Goal: Information Seeking & Learning: Learn about a topic

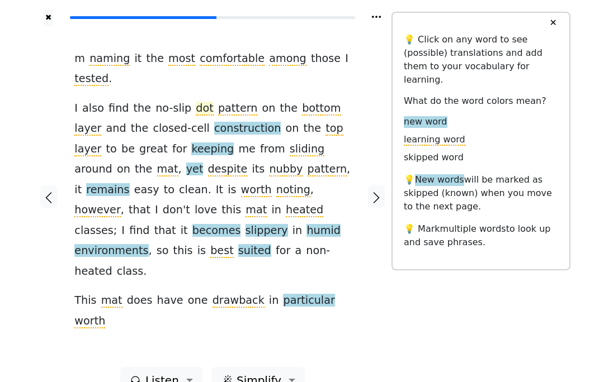
click at [196, 108] on span "dot" at bounding box center [204, 109] width 17 height 14
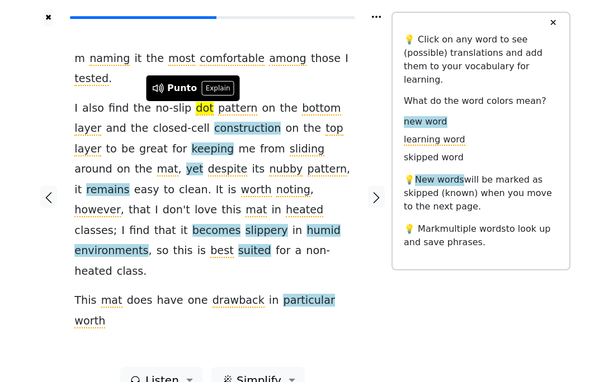
click at [293, 84] on div "m naming it the most comfortable among those I tested . I also find the no-slip…" at bounding box center [212, 190] width 276 height 283
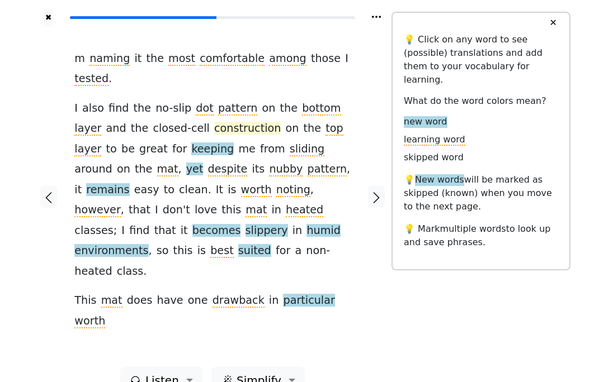
click at [230, 122] on span "construction" at bounding box center [247, 129] width 67 height 14
click at [306, 88] on div "m naming it the most comfortable among those I tested . I also find the no-slip…" at bounding box center [212, 190] width 276 height 283
click at [227, 106] on span "pattern" at bounding box center [238, 109] width 40 height 14
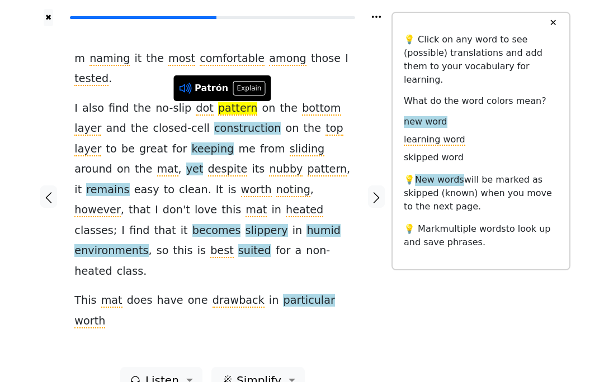
click at [190, 86] on icon at bounding box center [189, 88] width 3 height 11
click at [187, 83] on icon at bounding box center [185, 88] width 15 height 15
click at [302, 110] on span "bottom" at bounding box center [321, 109] width 39 height 14
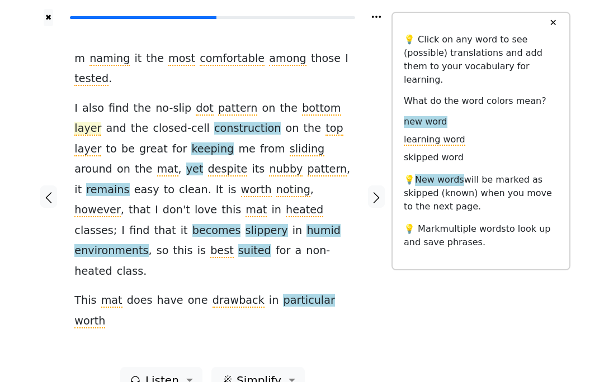
click at [101, 122] on span "layer" at bounding box center [87, 129] width 27 height 14
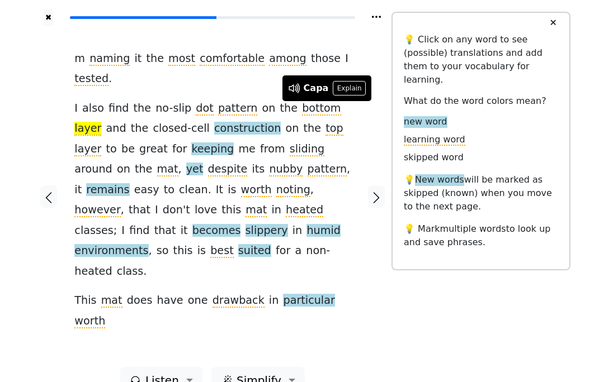
click at [556, 21] on button "✕" at bounding box center [552, 23] width 21 height 20
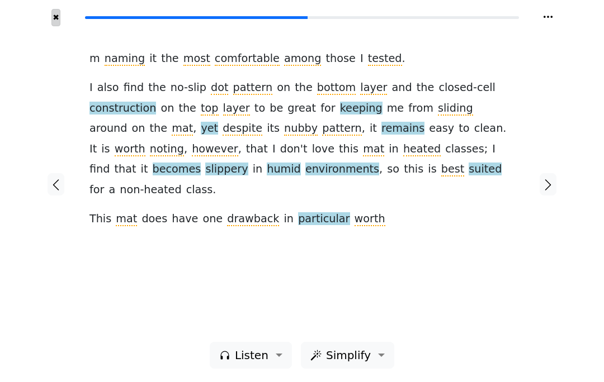
click at [56, 13] on button "✖" at bounding box center [56, 17] width 10 height 17
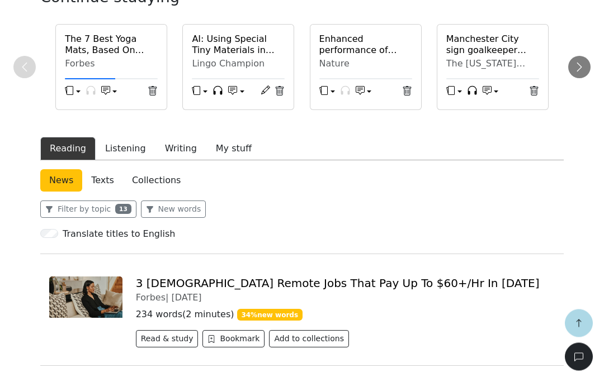
scroll to position [189, 0]
click at [86, 44] on h6 "The 7 Best Yoga Mats, Based On Months Of Testing And Expert Insights" at bounding box center [111, 44] width 93 height 21
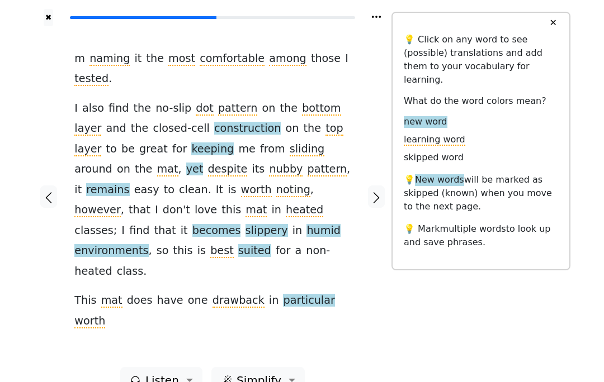
click at [382, 171] on div at bounding box center [377, 196] width 30 height 341
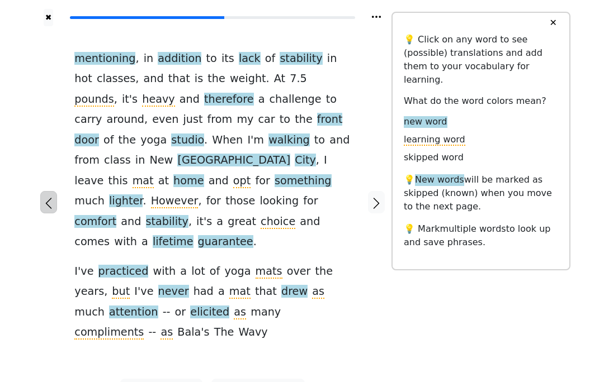
click at [41, 191] on button "button" at bounding box center [48, 202] width 17 height 22
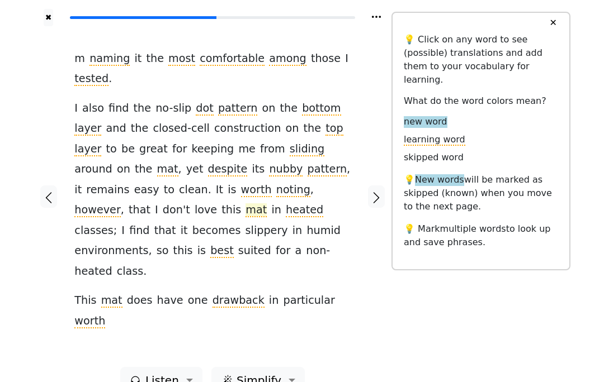
click at [267, 203] on span "mat" at bounding box center [255, 210] width 21 height 14
click at [54, 146] on div at bounding box center [49, 196] width 30 height 341
click at [286, 208] on span "heated" at bounding box center [304, 210] width 37 height 14
click at [42, 56] on div at bounding box center [49, 196] width 30 height 341
click at [271, 224] on span "slippery" at bounding box center [266, 231] width 42 height 14
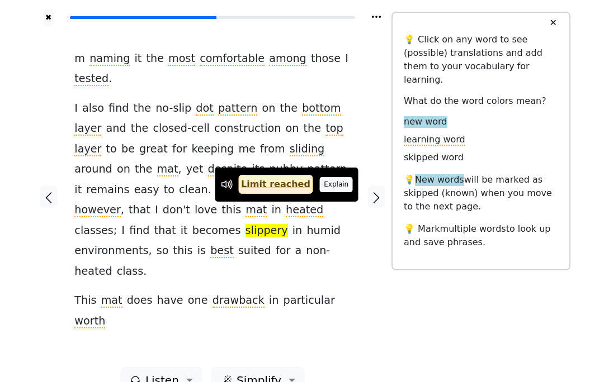
click at [329, 189] on button "Explain" at bounding box center [336, 184] width 33 height 15
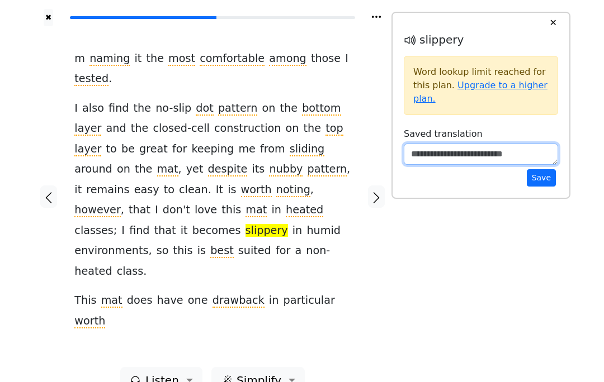
click at [476, 146] on textarea at bounding box center [480, 154] width 154 height 21
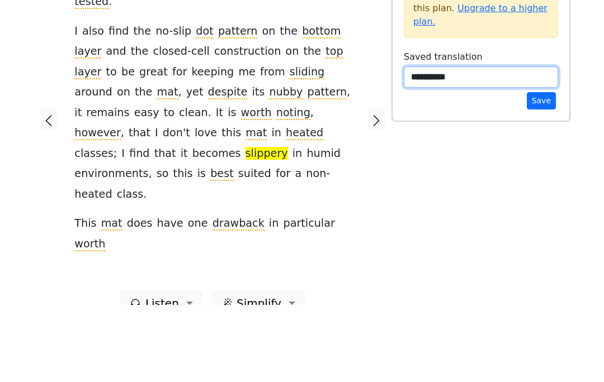
type textarea "**********"
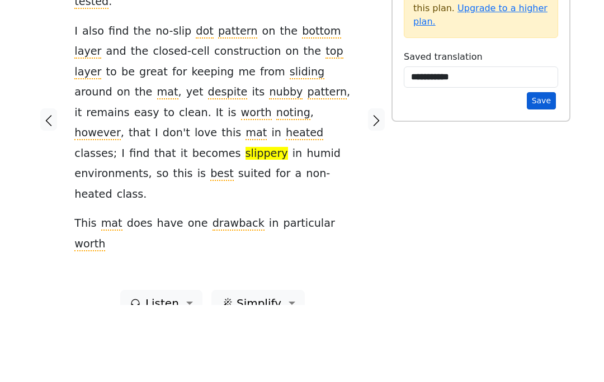
click at [542, 169] on button "Save" at bounding box center [540, 177] width 29 height 17
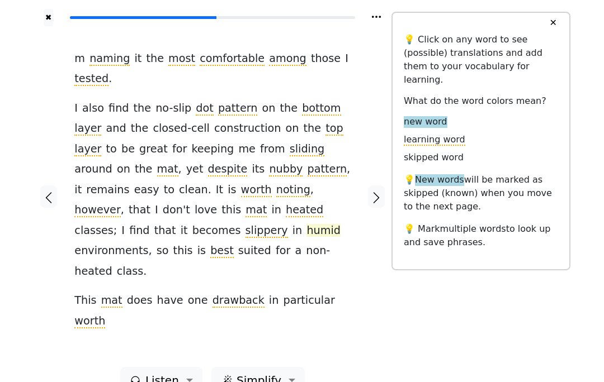
click at [335, 224] on span "humid" at bounding box center [323, 231] width 34 height 14
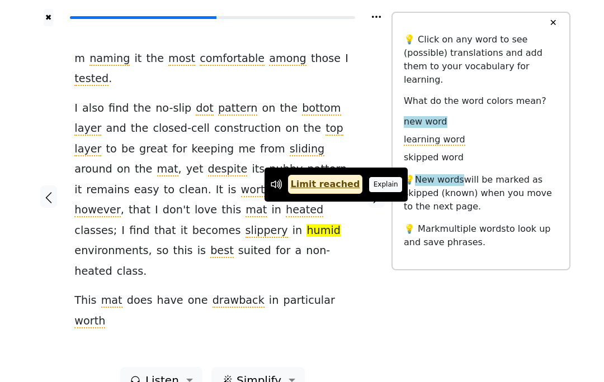
click at [373, 184] on button "Explain" at bounding box center [385, 184] width 33 height 15
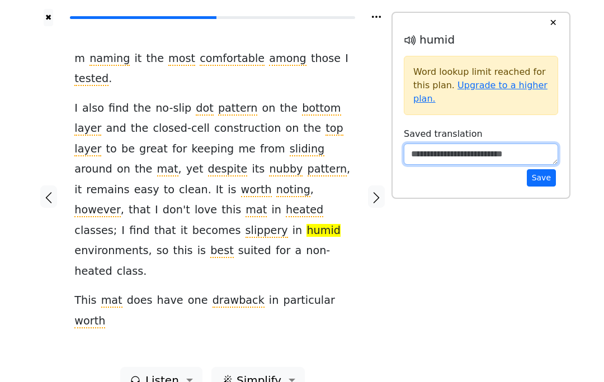
click at [481, 162] on textarea at bounding box center [480, 154] width 154 height 21
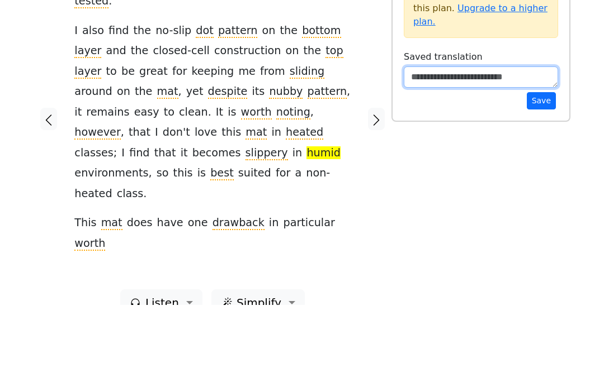
type textarea "*"
type textarea "******"
click at [536, 144] on textarea "******" at bounding box center [480, 154] width 154 height 21
click at [531, 169] on button "Save" at bounding box center [540, 177] width 29 height 17
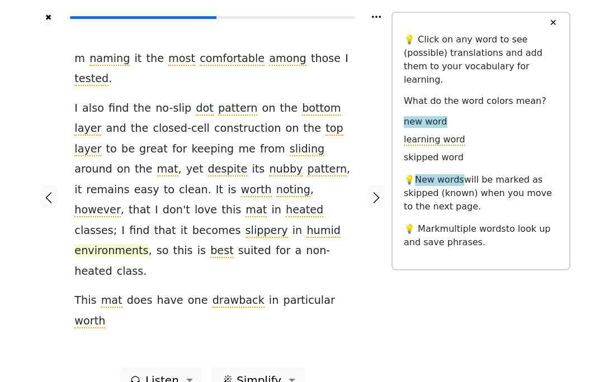
click at [93, 244] on span "environments" at bounding box center [111, 251] width 74 height 14
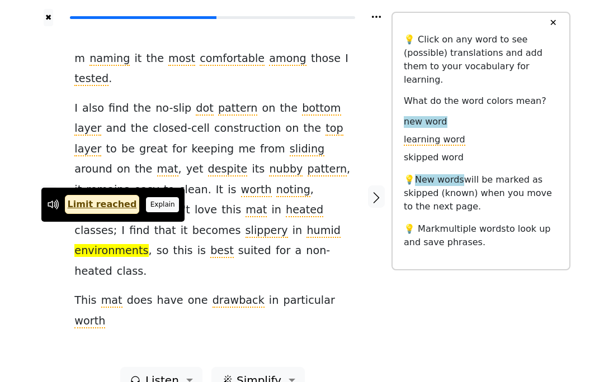
click at [147, 198] on button "Explain" at bounding box center [162, 204] width 33 height 15
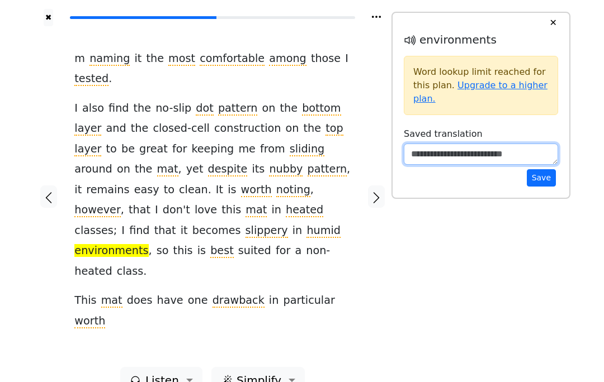
click at [458, 159] on textarea at bounding box center [480, 154] width 154 height 21
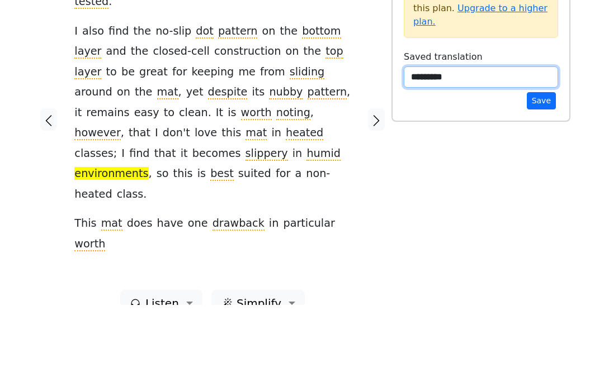
type textarea "*********"
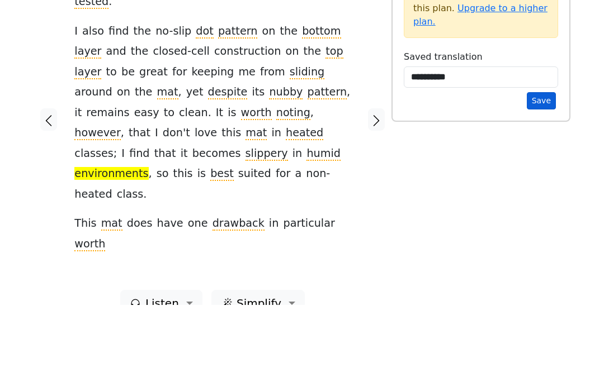
click at [543, 169] on button "Save" at bounding box center [540, 177] width 29 height 17
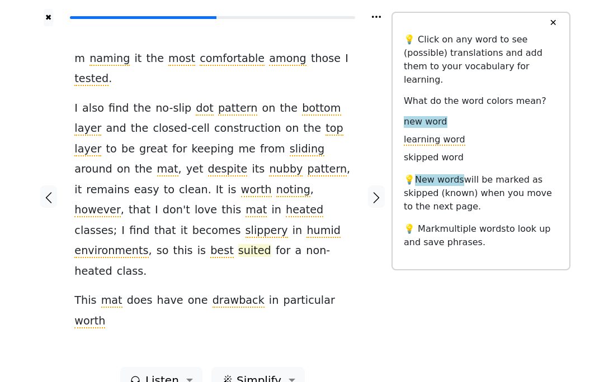
click at [241, 244] on span "suited" at bounding box center [254, 251] width 33 height 14
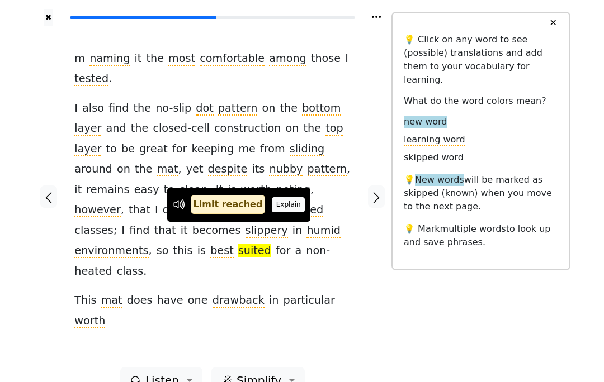
click at [283, 206] on button "Explain" at bounding box center [288, 204] width 33 height 15
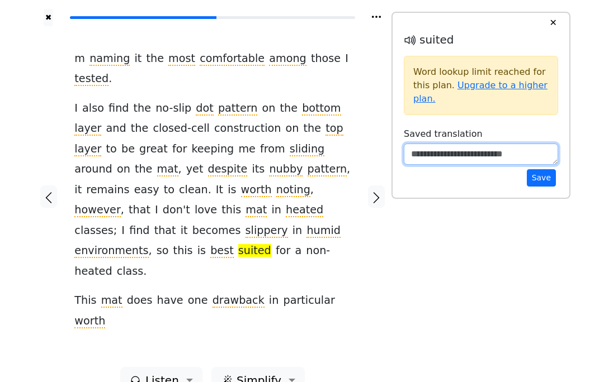
click at [431, 149] on textarea at bounding box center [480, 154] width 154 height 21
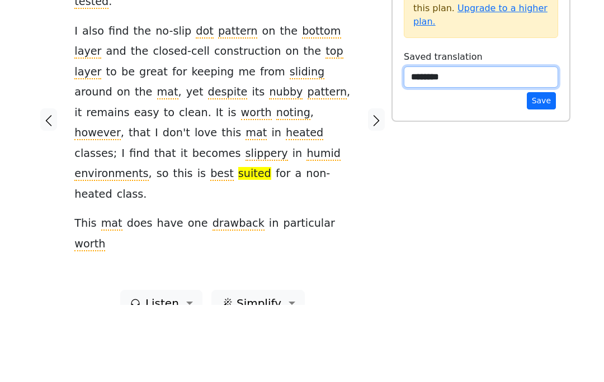
type textarea "********"
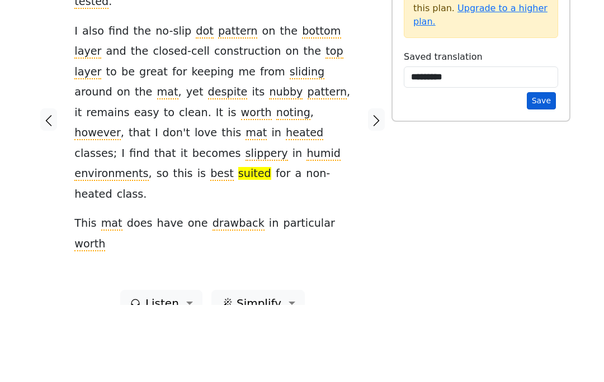
click at [541, 169] on button "Save" at bounding box center [540, 177] width 29 height 17
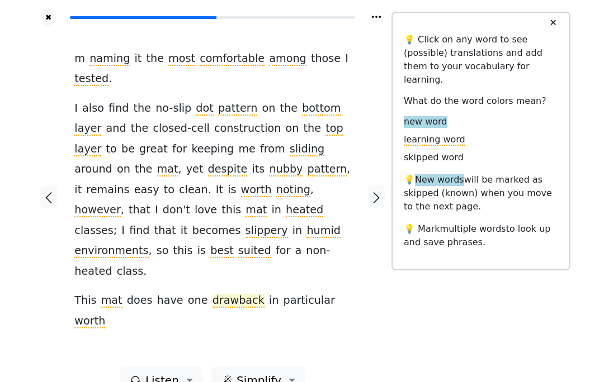
click at [225, 294] on span "drawback" at bounding box center [238, 301] width 52 height 14
click at [105, 315] on span "worth" at bounding box center [89, 322] width 31 height 14
click at [373, 191] on icon "button" at bounding box center [375, 197] width 13 height 13
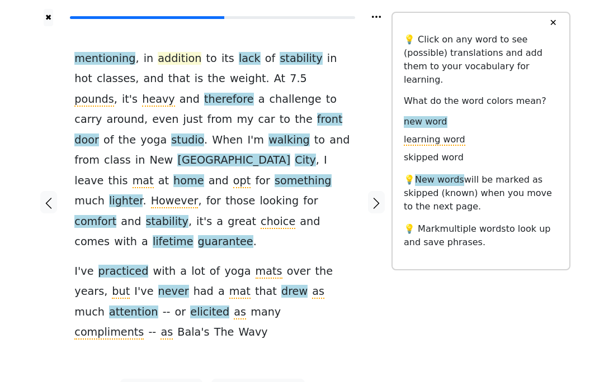
click at [168, 63] on span "addition" at bounding box center [180, 59] width 44 height 14
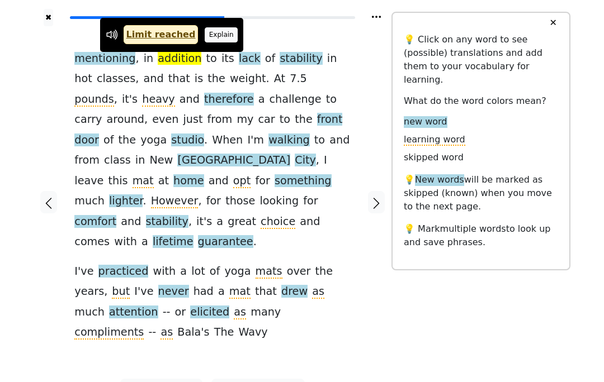
click at [216, 40] on button "Explain" at bounding box center [221, 34] width 33 height 15
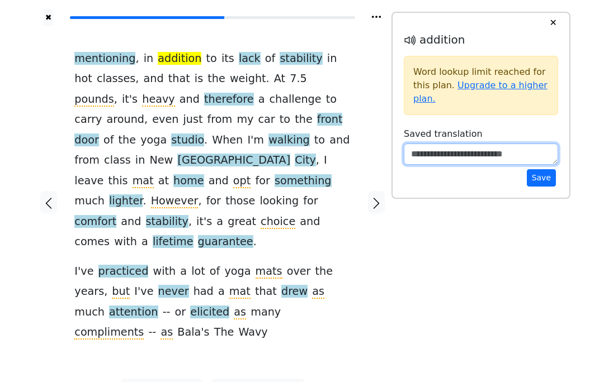
click at [448, 145] on textarea at bounding box center [480, 154] width 154 height 21
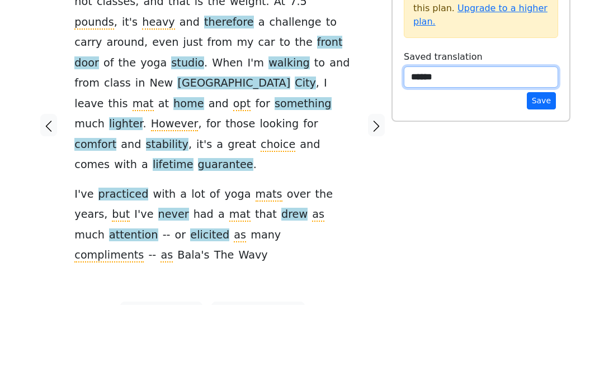
type textarea "******"
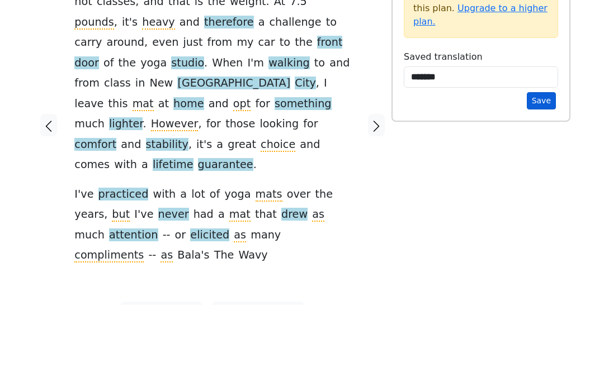
click at [543, 169] on button "Save" at bounding box center [540, 177] width 29 height 17
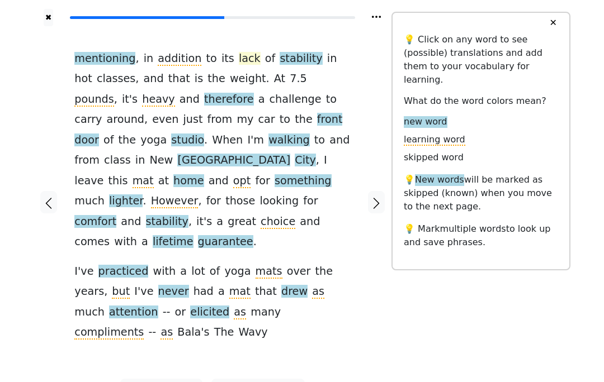
click at [239, 59] on span "lack" at bounding box center [250, 59] width 22 height 14
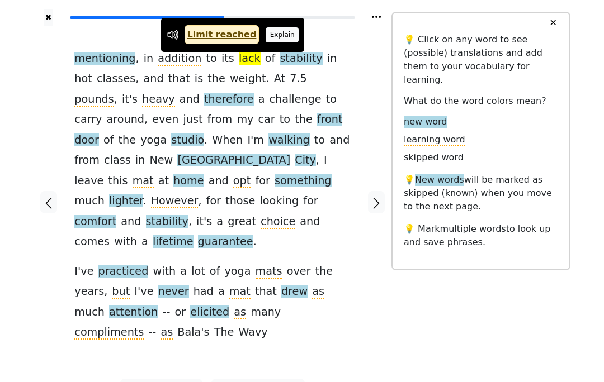
click at [278, 33] on button "Explain" at bounding box center [281, 34] width 33 height 15
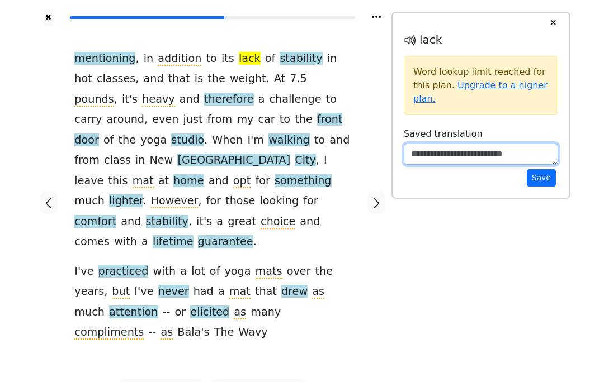
click at [440, 159] on textarea at bounding box center [480, 154] width 154 height 21
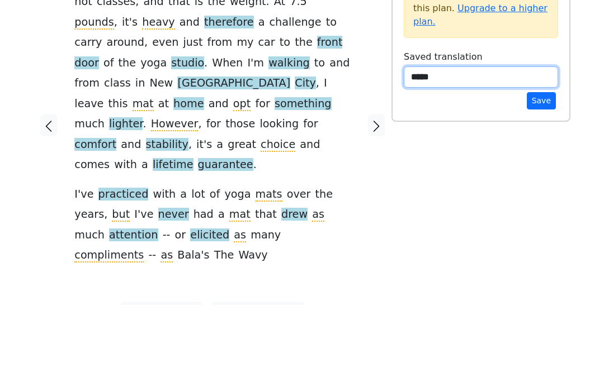
type textarea "*****"
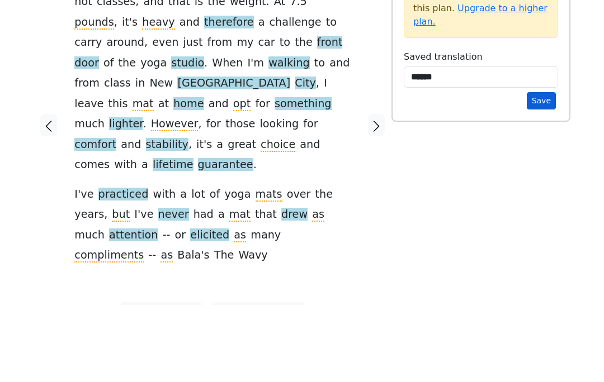
click at [543, 169] on button "Save" at bounding box center [540, 177] width 29 height 17
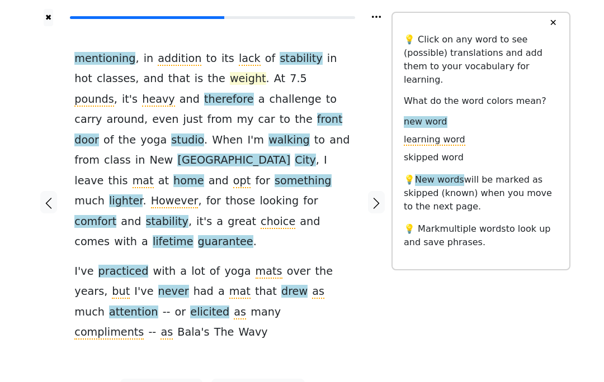
click at [230, 73] on span "weight" at bounding box center [248, 79] width 36 height 14
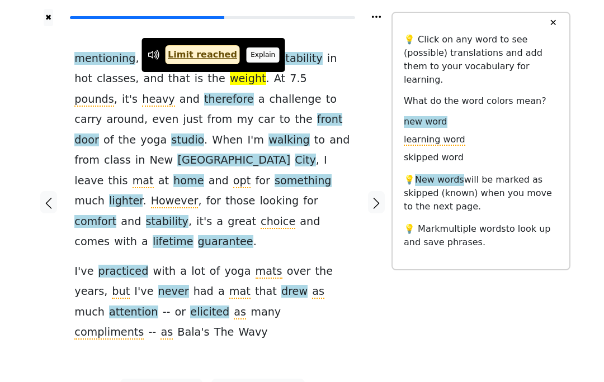
click at [254, 51] on button "Explain" at bounding box center [262, 55] width 33 height 15
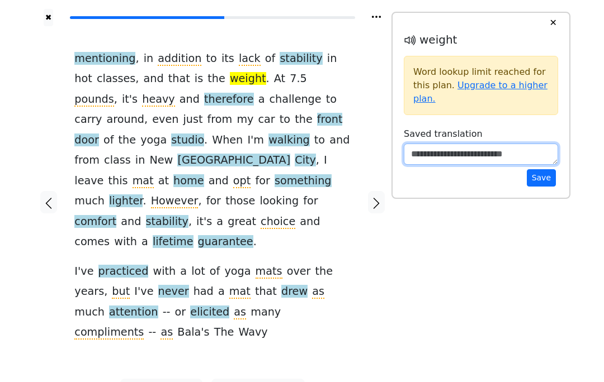
click at [474, 145] on textarea at bounding box center [480, 154] width 154 height 21
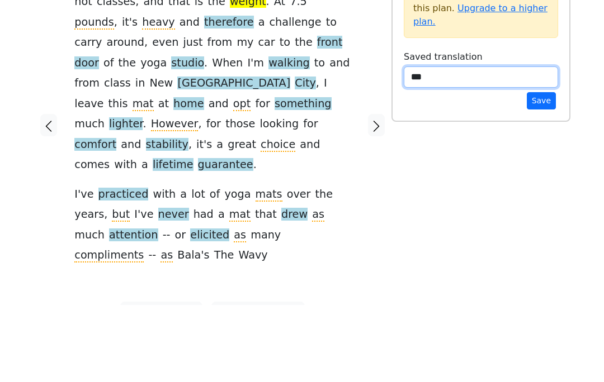
type textarea "****"
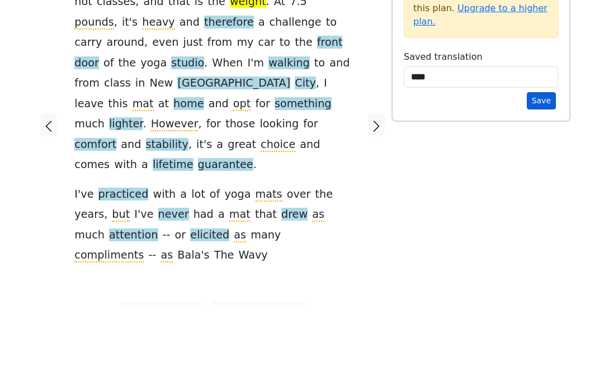
click at [544, 169] on button "Save" at bounding box center [540, 177] width 29 height 17
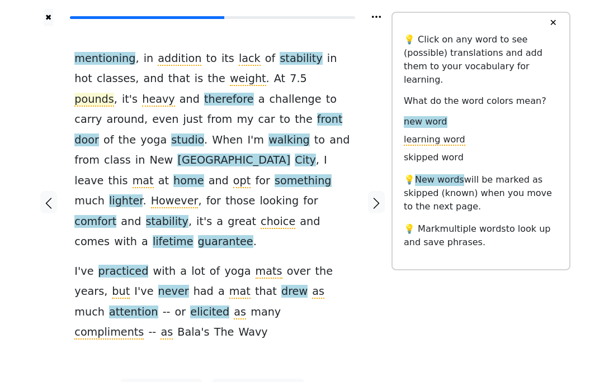
click at [113, 93] on span "pounds" at bounding box center [93, 100] width 39 height 14
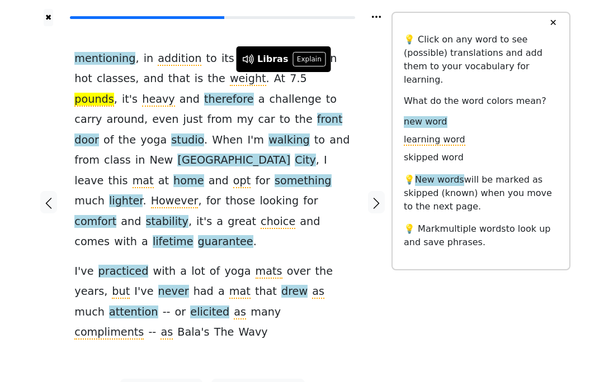
click at [360, 70] on div "mentioning , in addition to its lack of stability in hot classes , and that is …" at bounding box center [212, 202] width 298 height 353
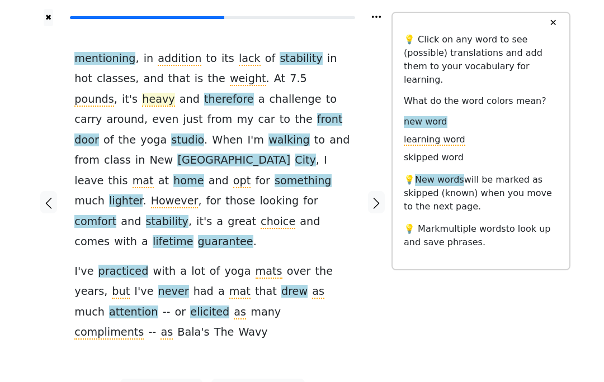
click at [142, 103] on span "heavy" at bounding box center [158, 100] width 32 height 14
click at [43, 117] on div at bounding box center [49, 202] width 30 height 353
click at [204, 102] on span "therefore" at bounding box center [229, 100] width 50 height 14
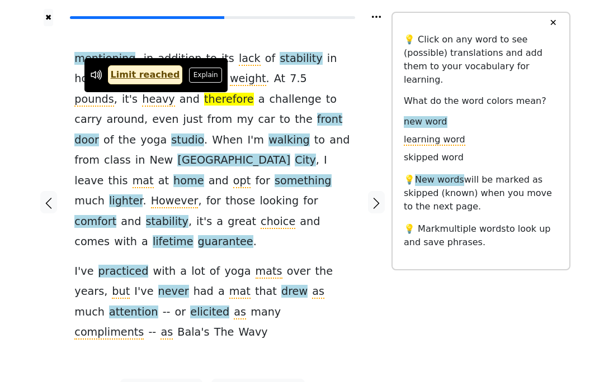
click at [191, 74] on button "Explain" at bounding box center [205, 75] width 33 height 15
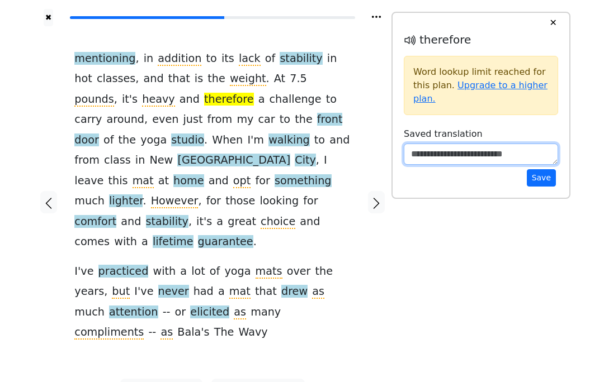
click at [458, 148] on textarea at bounding box center [480, 154] width 154 height 21
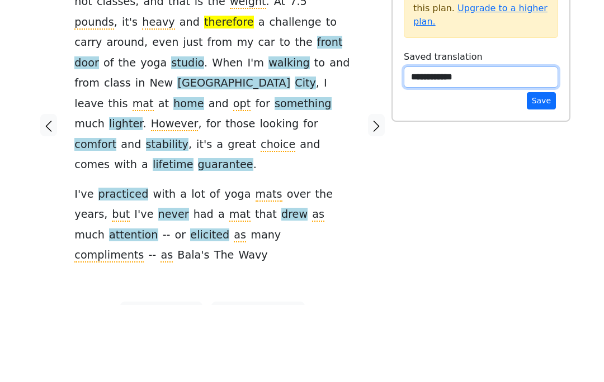
type textarea "**********"
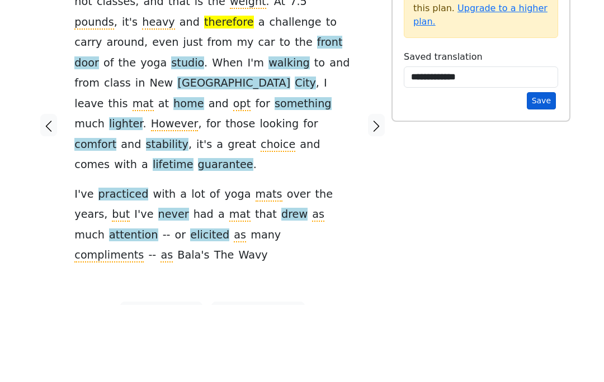
click at [548, 169] on button "Save" at bounding box center [540, 177] width 29 height 17
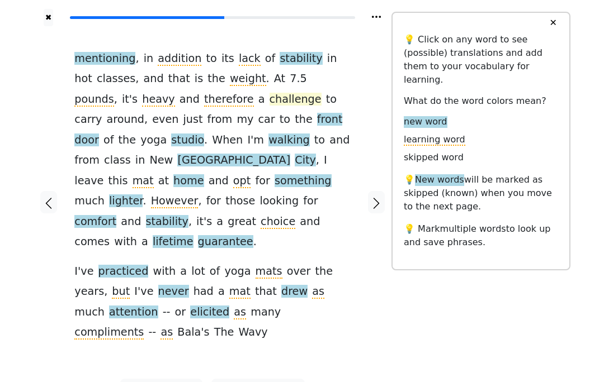
click at [269, 95] on span "challenge" at bounding box center [295, 100] width 52 height 14
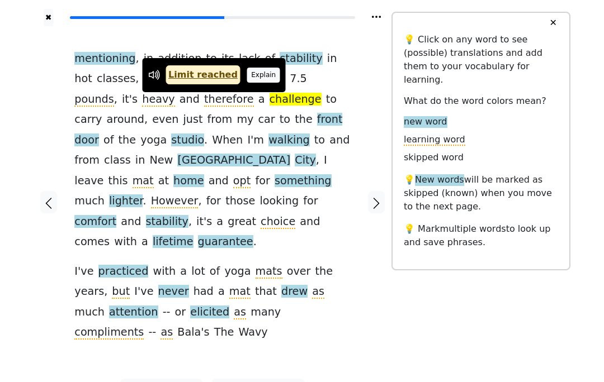
click at [248, 76] on button "Explain" at bounding box center [263, 75] width 33 height 15
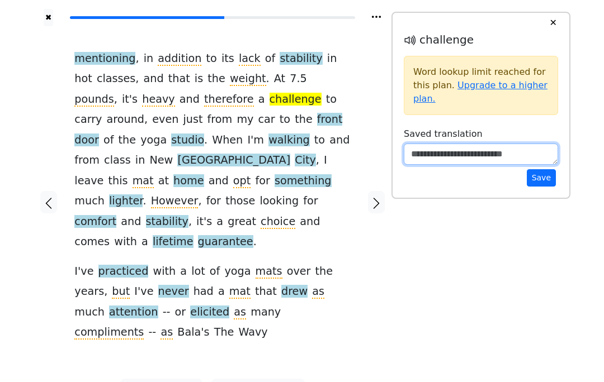
click at [430, 148] on textarea at bounding box center [480, 154] width 154 height 21
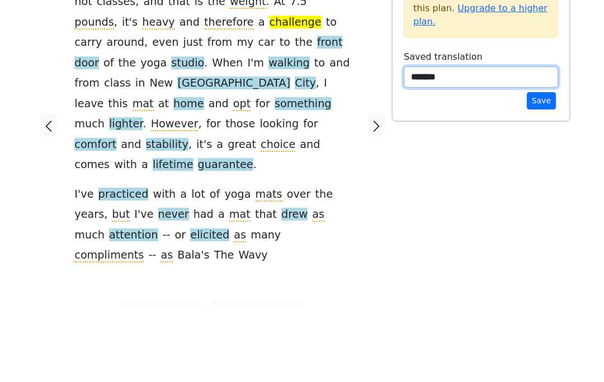
type textarea "*******"
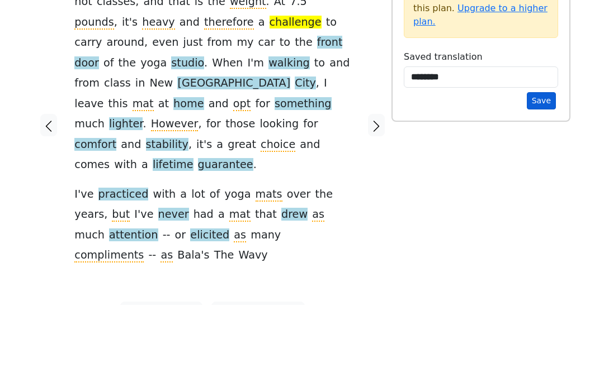
click at [540, 169] on button "Save" at bounding box center [540, 177] width 29 height 17
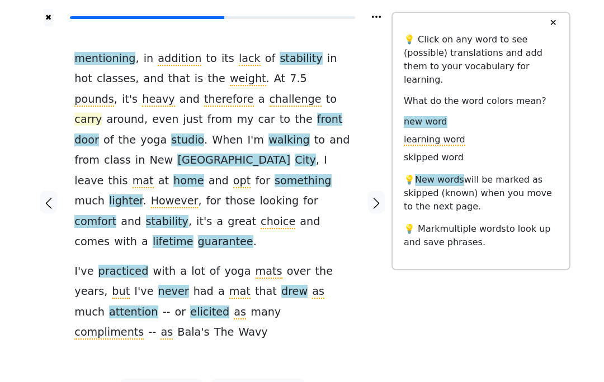
click at [102, 113] on span "carry" at bounding box center [87, 120] width 27 height 14
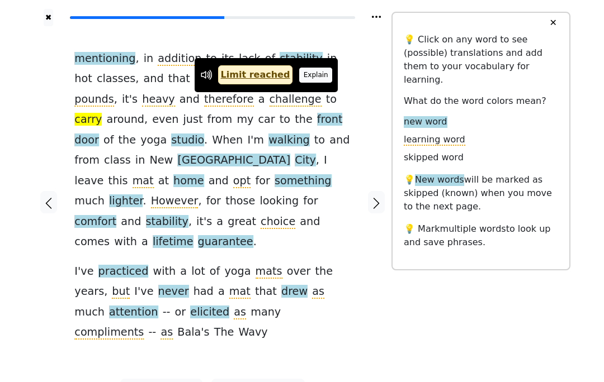
click at [308, 75] on button "Explain" at bounding box center [315, 75] width 33 height 15
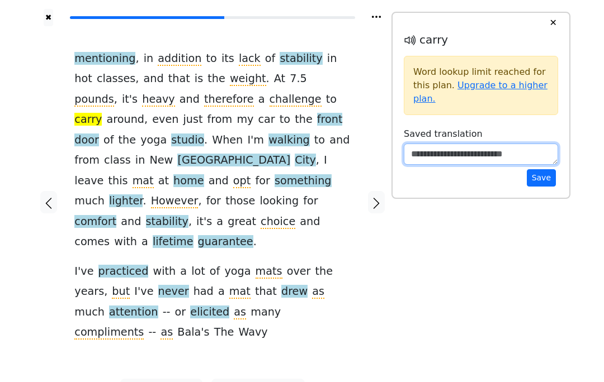
click at [463, 155] on textarea at bounding box center [480, 154] width 154 height 21
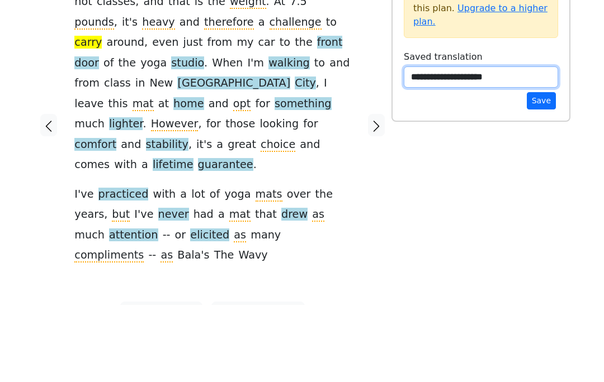
type textarea "**********"
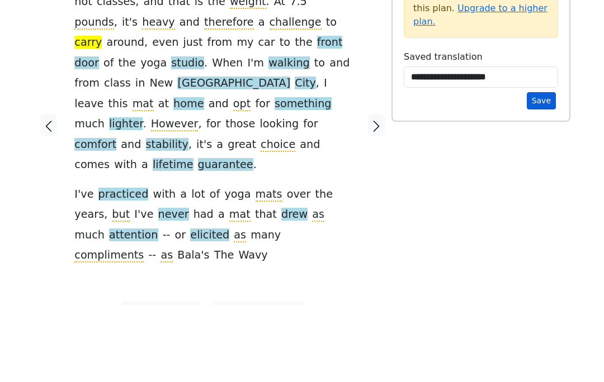
click at [537, 169] on button "Save" at bounding box center [540, 177] width 29 height 17
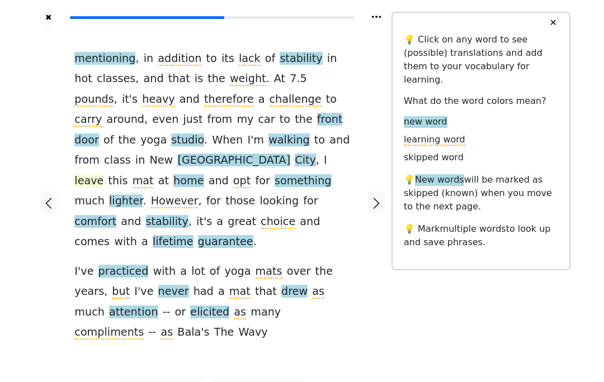
click at [87, 174] on span "leave" at bounding box center [88, 181] width 29 height 14
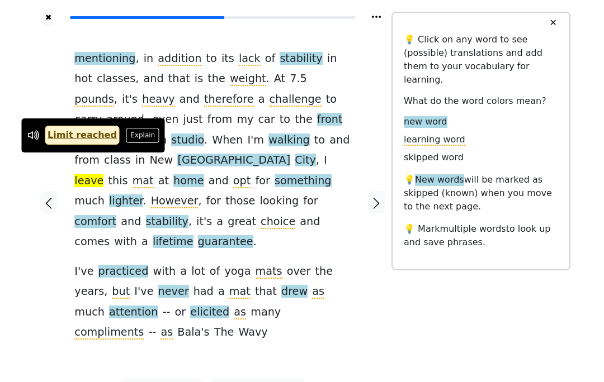
click at [53, 235] on div at bounding box center [49, 202] width 30 height 353
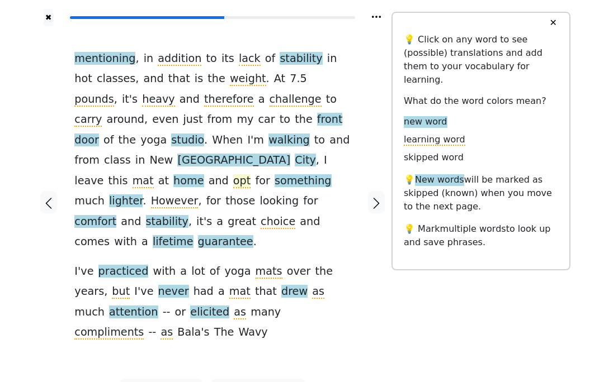
click at [233, 174] on span "opt" at bounding box center [241, 181] width 17 height 14
click at [44, 147] on div at bounding box center [49, 202] width 30 height 353
click at [109, 194] on span "lighter" at bounding box center [126, 201] width 34 height 14
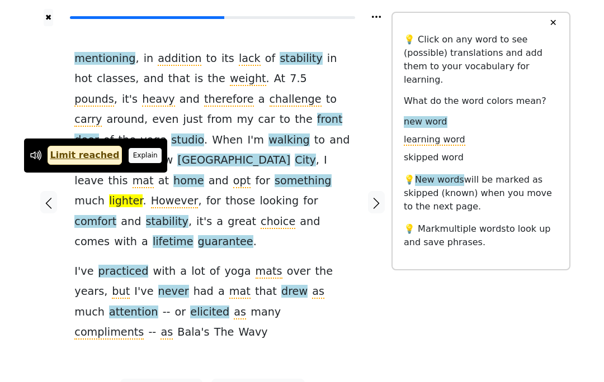
click at [129, 162] on button "Explain" at bounding box center [145, 155] width 33 height 15
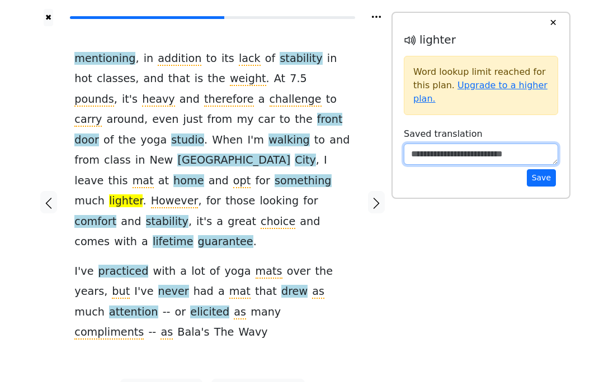
click at [445, 154] on textarea at bounding box center [480, 154] width 154 height 21
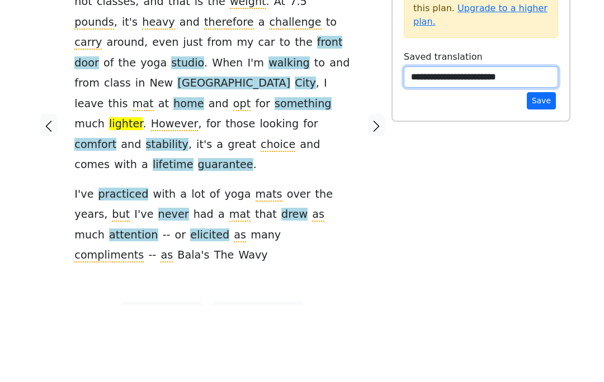
type textarea "**********"
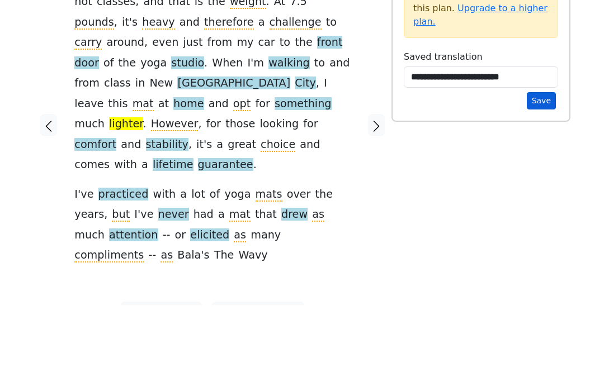
click at [546, 169] on button "Save" at bounding box center [540, 177] width 29 height 17
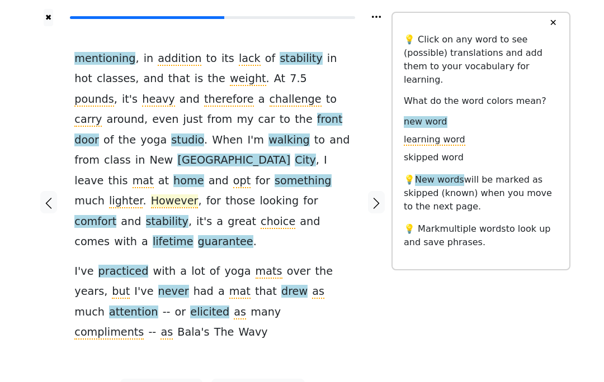
click at [151, 194] on span "However" at bounding box center [175, 201] width 48 height 14
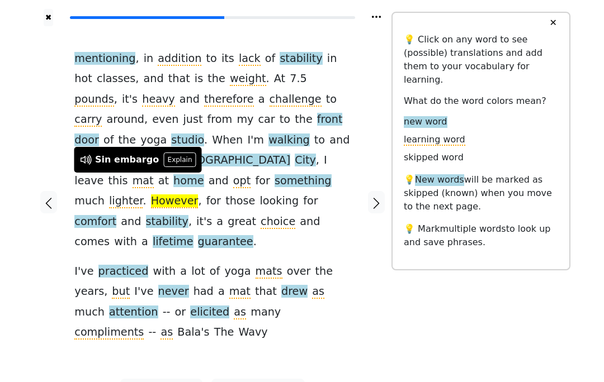
click at [31, 264] on div "✖ mentioning , in addition to its lack of stability in hot classes , and that i…" at bounding box center [302, 209] width 604 height 419
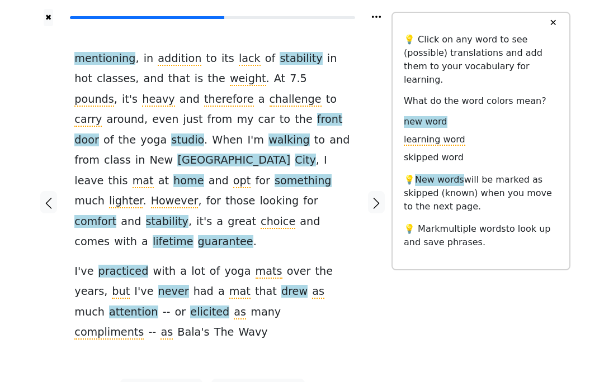
click at [59, 317] on div at bounding box center [49, 202] width 30 height 353
click at [116, 215] on span "comfort" at bounding box center [95, 222] width 42 height 14
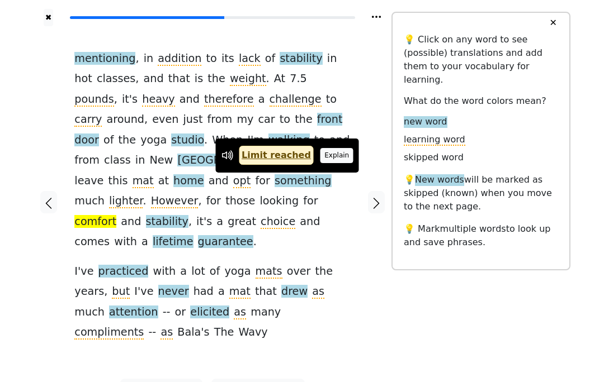
click at [323, 160] on button "Explain" at bounding box center [336, 155] width 33 height 15
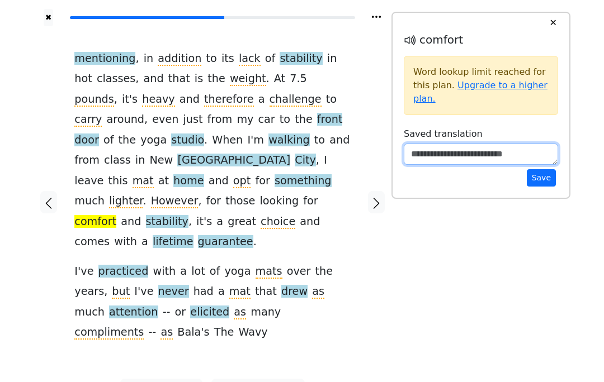
click at [440, 153] on textarea at bounding box center [480, 154] width 154 height 21
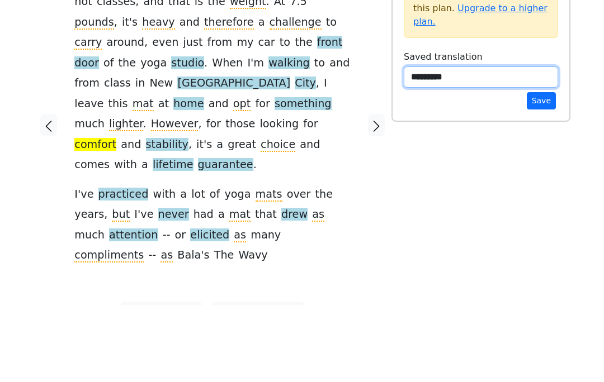
type textarea "*********"
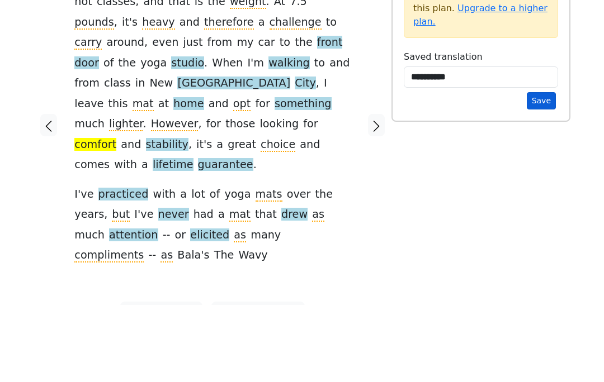
click at [530, 169] on button "Save" at bounding box center [540, 177] width 29 height 17
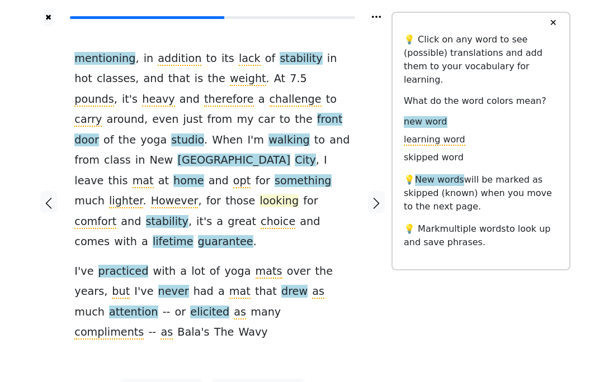
click at [259, 194] on span "looking" at bounding box center [278, 201] width 39 height 14
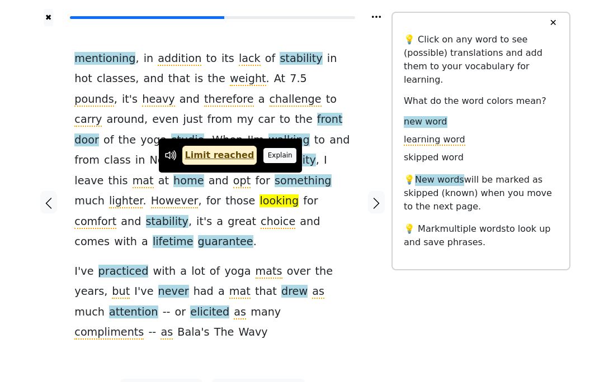
click at [273, 153] on button "Explain" at bounding box center [279, 155] width 33 height 15
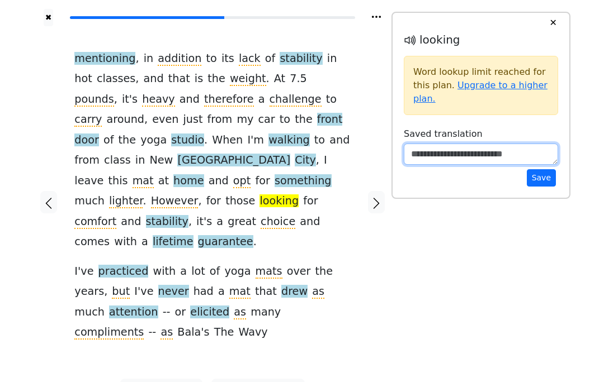
click at [438, 149] on textarea at bounding box center [480, 154] width 154 height 21
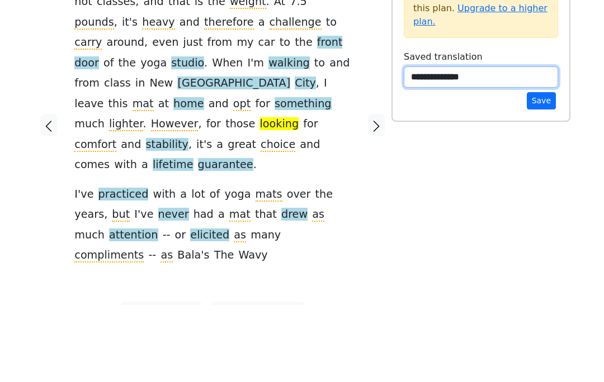
type textarea "**********"
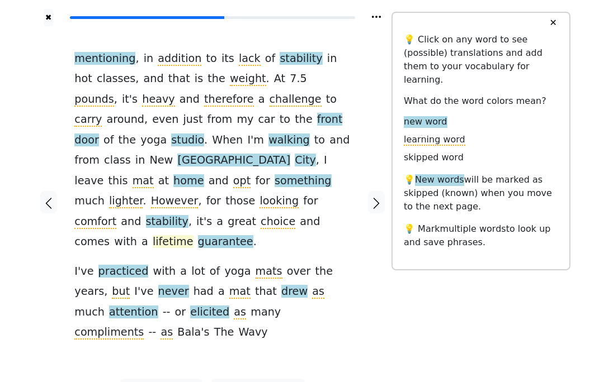
click at [193, 235] on span "lifetime" at bounding box center [173, 242] width 41 height 14
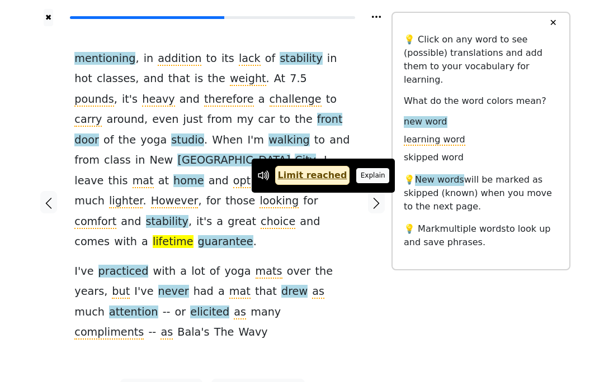
click at [361, 173] on button "Explain" at bounding box center [372, 175] width 33 height 15
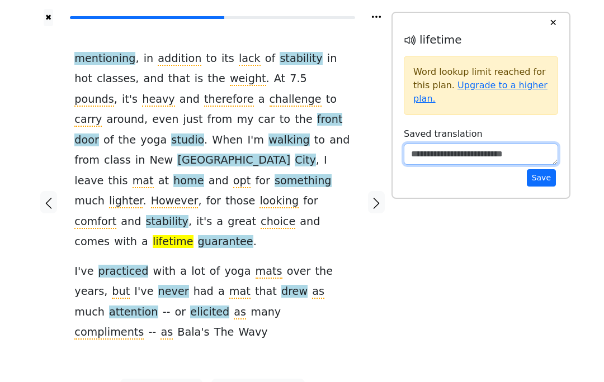
click at [469, 163] on textarea at bounding box center [480, 154] width 154 height 21
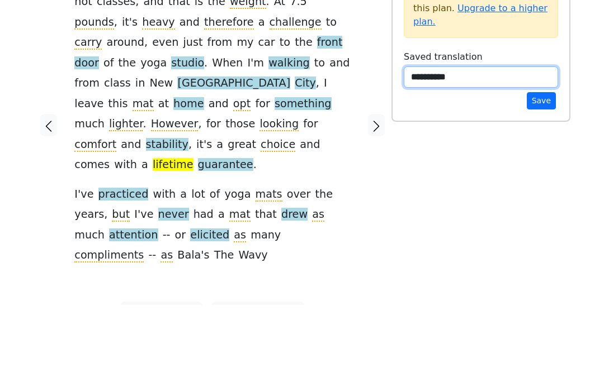
type textarea "**********"
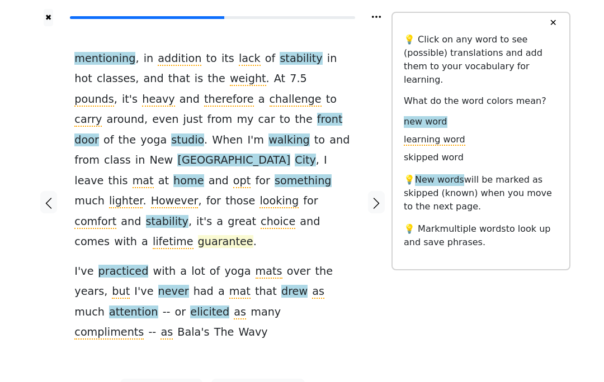
click at [198, 235] on span "guarantee" at bounding box center [225, 242] width 55 height 14
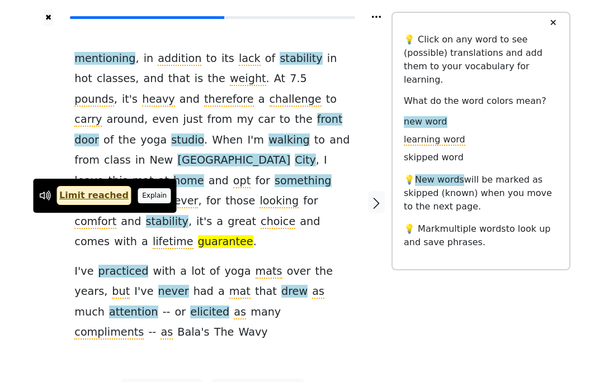
click at [139, 197] on button "Explain" at bounding box center [154, 195] width 33 height 15
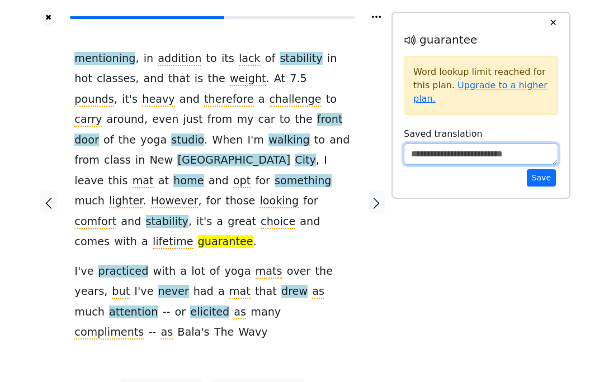
click at [459, 145] on textarea at bounding box center [480, 154] width 154 height 21
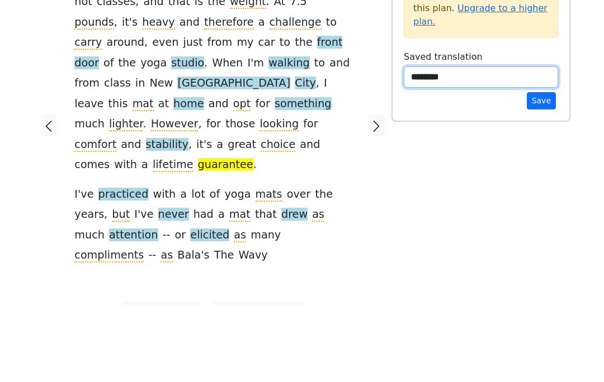
type textarea "********"
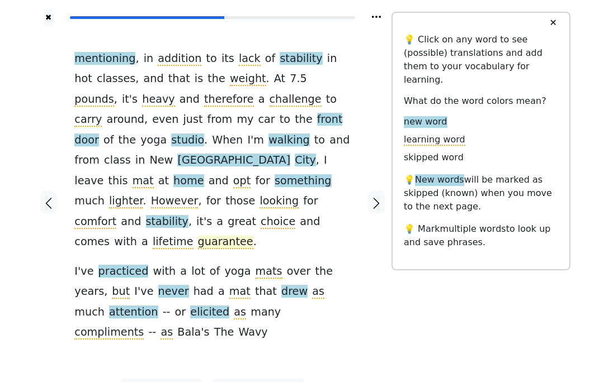
click at [198, 235] on span "guarantee" at bounding box center [225, 242] width 55 height 14
click at [255, 265] on span "mats" at bounding box center [268, 272] width 27 height 14
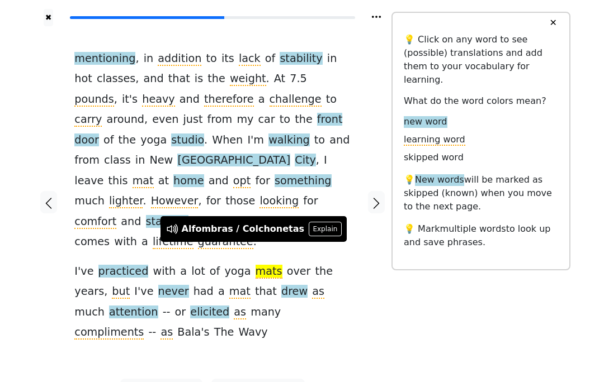
click at [269, 324] on div "mentioning , in addition to its lack of stability in hot classes , and that is …" at bounding box center [212, 202] width 298 height 353
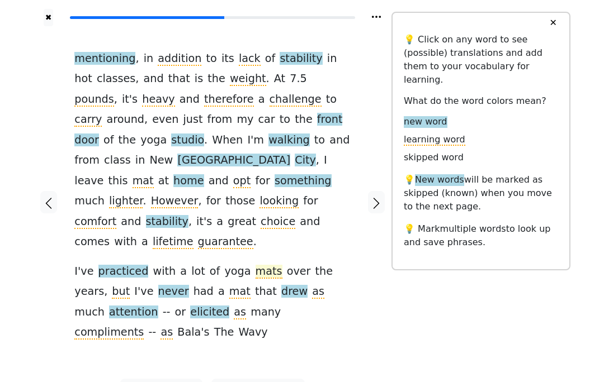
click at [255, 265] on span "mats" at bounding box center [268, 272] width 27 height 14
click at [193, 235] on span "lifetime" at bounding box center [173, 242] width 41 height 14
click at [281, 285] on span "drew" at bounding box center [294, 292] width 26 height 14
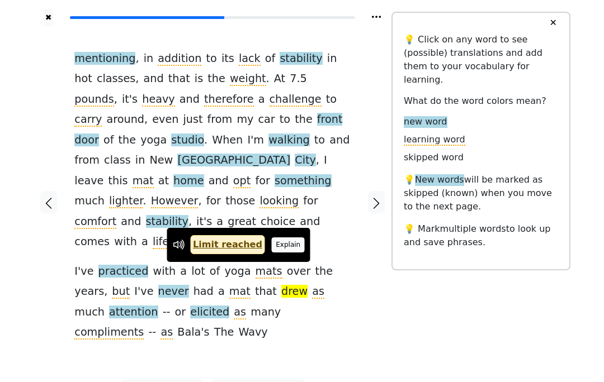
click at [283, 246] on button "Explain" at bounding box center [288, 245] width 33 height 15
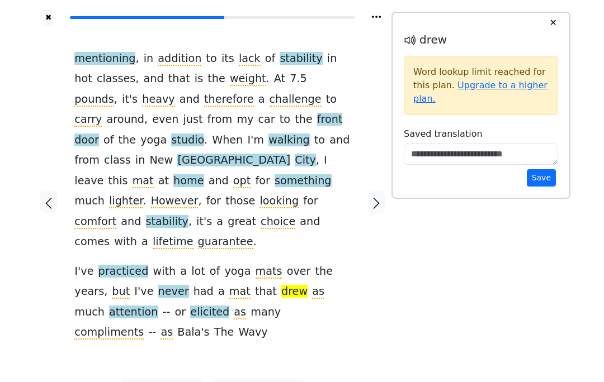
click at [448, 173] on div "Save" at bounding box center [480, 165] width 154 height 43
click at [475, 151] on textarea at bounding box center [480, 154] width 154 height 21
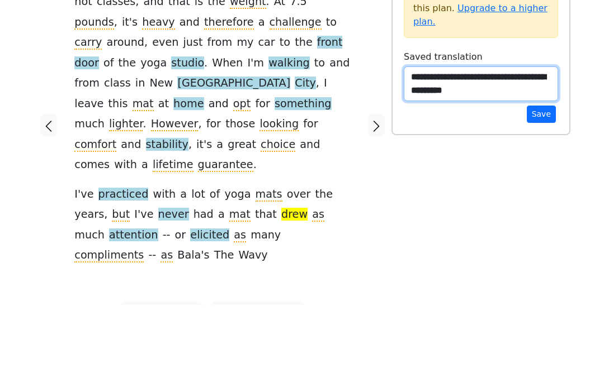
type textarea "**********"
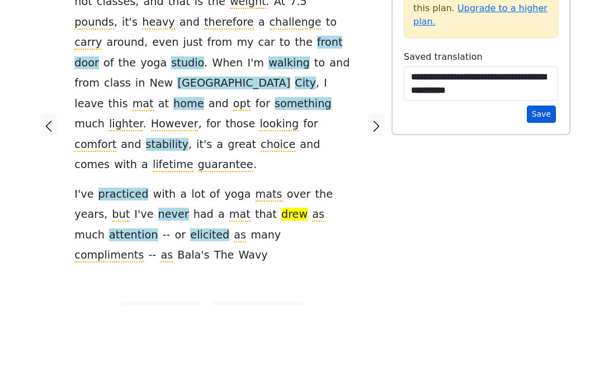
click at [539, 183] on button "Save" at bounding box center [540, 191] width 29 height 17
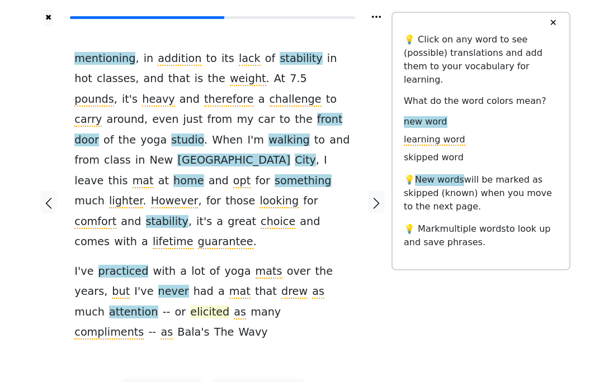
click at [190, 306] on span "elicited" at bounding box center [209, 313] width 39 height 14
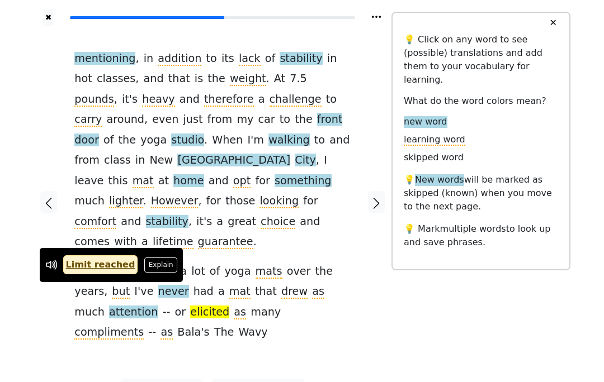
click at [136, 265] on span "practiced" at bounding box center [123, 272] width 50 height 14
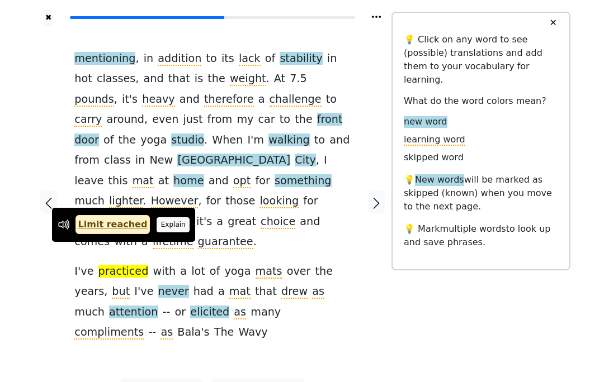
click at [162, 231] on button "Explain" at bounding box center [172, 224] width 33 height 15
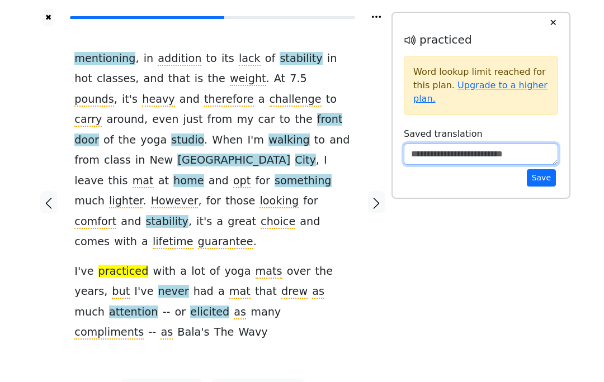
click at [450, 152] on textarea at bounding box center [480, 154] width 154 height 21
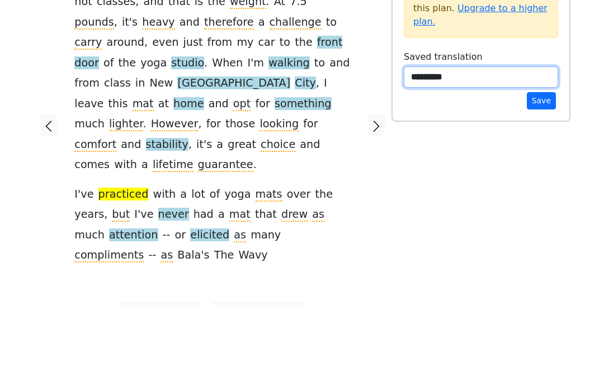
type textarea "*********"
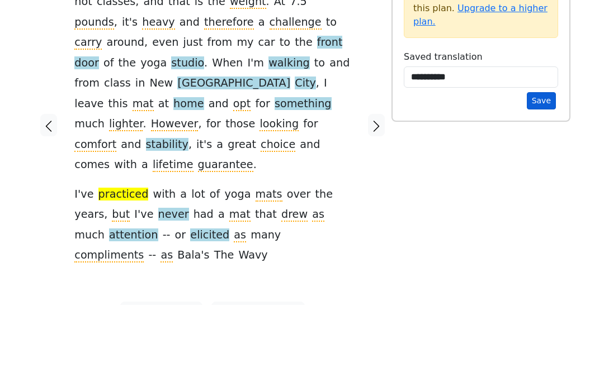
click at [541, 169] on button "Save" at bounding box center [540, 177] width 29 height 17
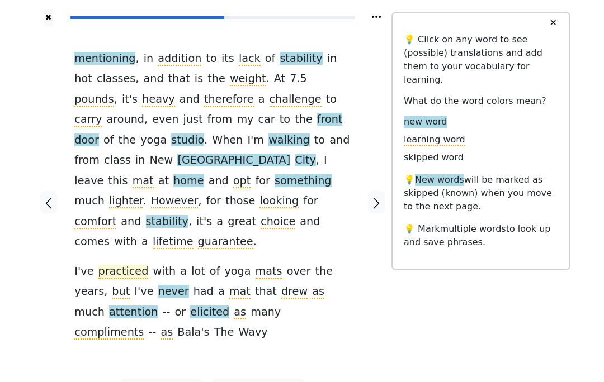
click at [124, 265] on span "practiced" at bounding box center [123, 272] width 50 height 14
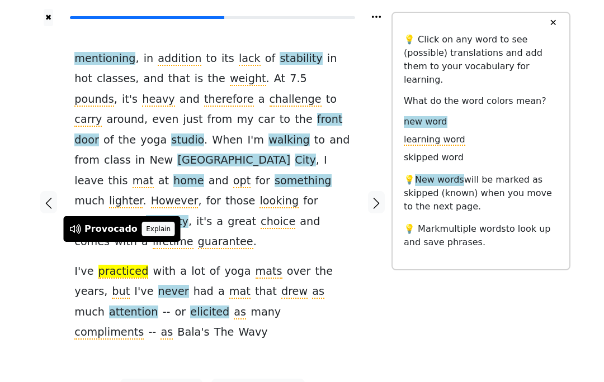
click at [160, 225] on button "Explain" at bounding box center [158, 229] width 33 height 15
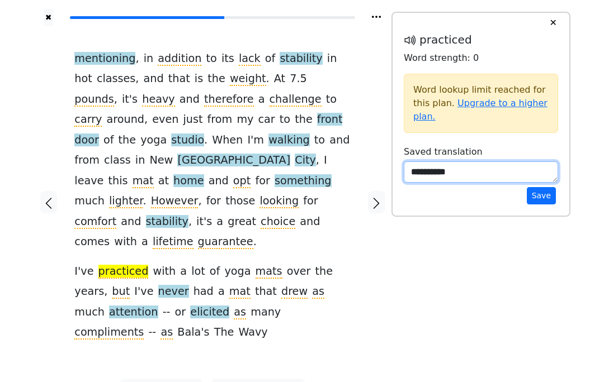
click at [425, 173] on textarea "*********" at bounding box center [480, 172] width 154 height 21
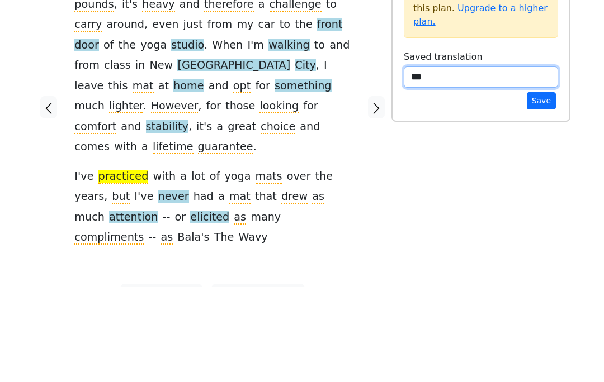
type textarea "*"
type textarea "**********"
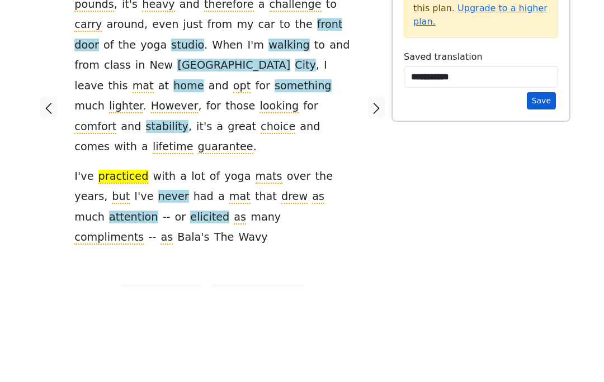
click at [543, 187] on button "Save" at bounding box center [540, 195] width 29 height 17
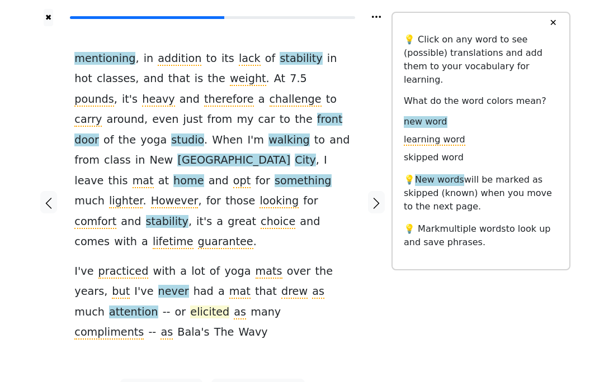
click at [190, 306] on span "elicited" at bounding box center [209, 313] width 39 height 14
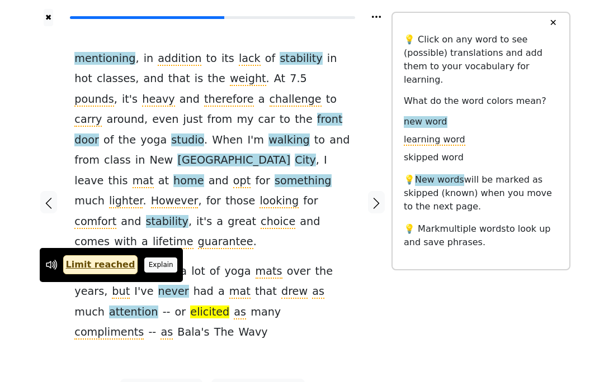
click at [158, 261] on button "Explain" at bounding box center [160, 265] width 33 height 15
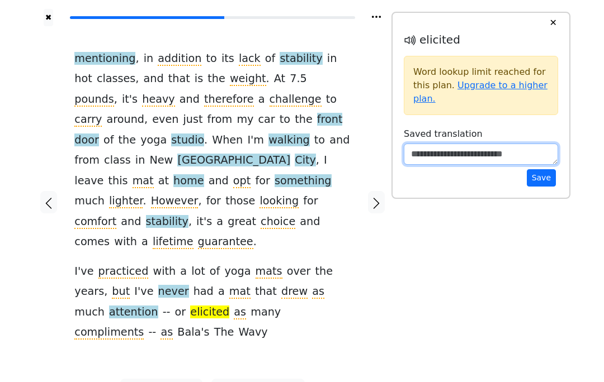
click at [441, 148] on textarea at bounding box center [480, 154] width 154 height 21
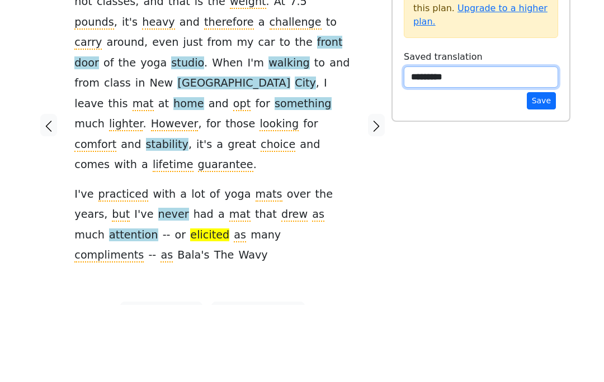
type textarea "*********"
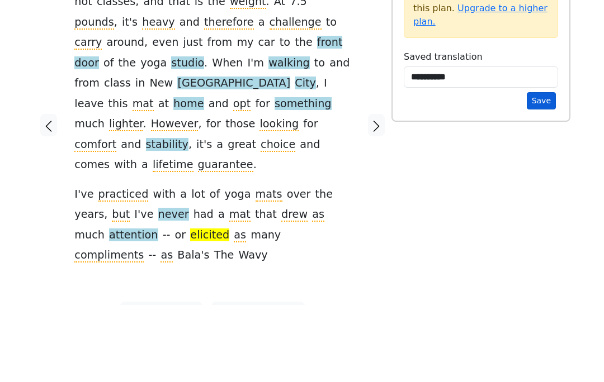
click at [536, 169] on button "Save" at bounding box center [540, 177] width 29 height 17
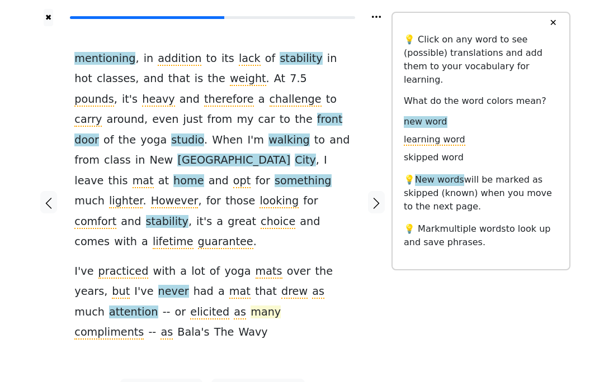
click at [250, 306] on span "many" at bounding box center [265, 313] width 30 height 14
click at [144, 326] on span "compliments" at bounding box center [108, 333] width 69 height 14
click at [266, 311] on div "mentioning , in addition to its lack of stability in hot classes , and that is …" at bounding box center [212, 202] width 298 height 353
click at [378, 197] on icon "button" at bounding box center [375, 203] width 13 height 13
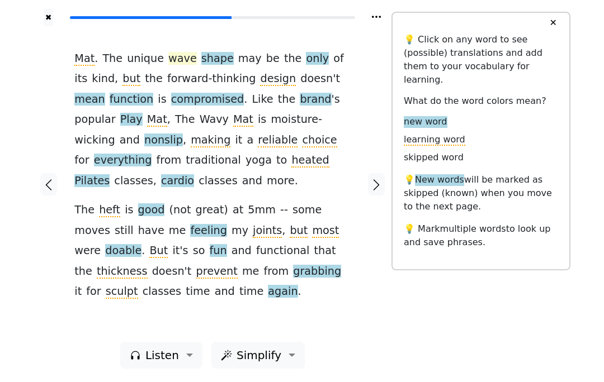
click at [174, 64] on span "wave" at bounding box center [182, 59] width 29 height 14
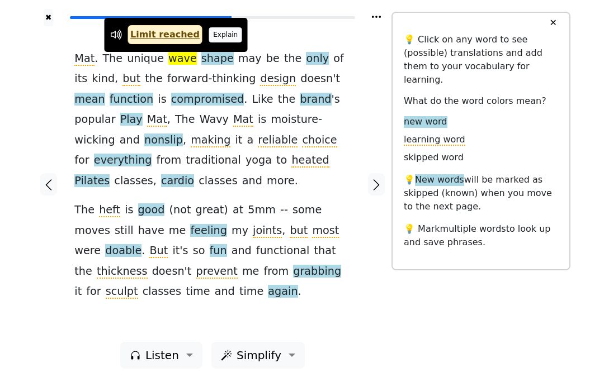
click at [216, 35] on button "Explain" at bounding box center [225, 34] width 33 height 15
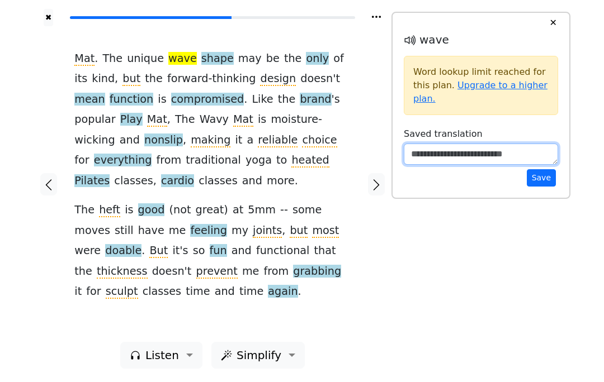
click at [489, 152] on textarea at bounding box center [480, 154] width 154 height 21
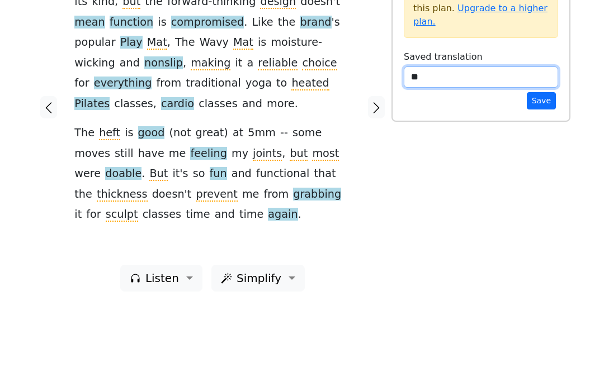
type textarea "***"
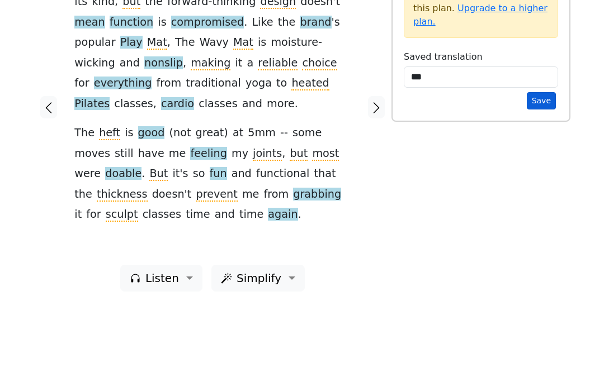
click at [548, 169] on button "Save" at bounding box center [540, 177] width 29 height 17
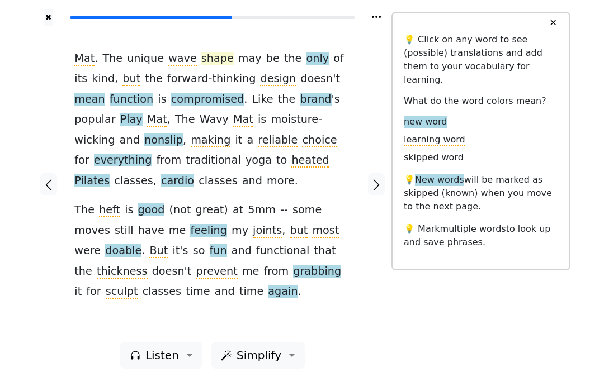
click at [201, 63] on span "shape" at bounding box center [217, 59] width 32 height 14
click at [172, 59] on span "wave" at bounding box center [182, 59] width 29 height 14
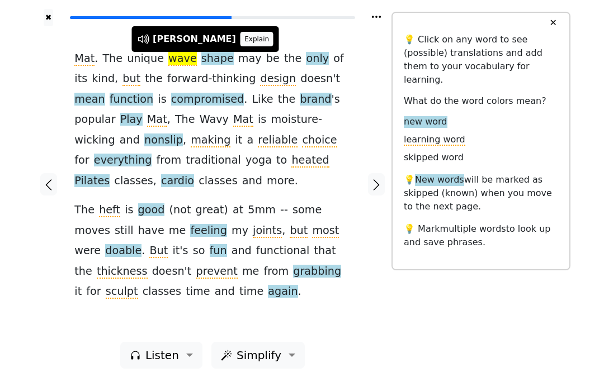
click at [240, 34] on button "Explain" at bounding box center [256, 39] width 33 height 15
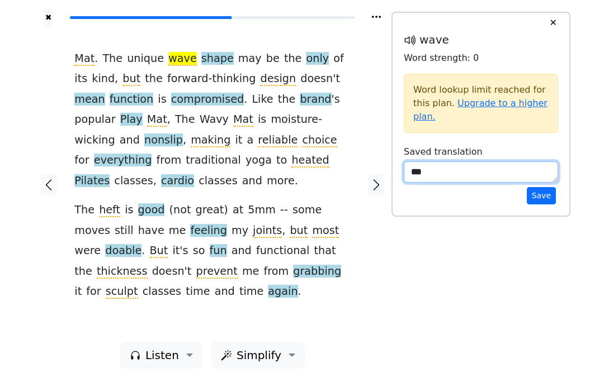
click at [450, 164] on textarea "***" at bounding box center [480, 172] width 154 height 21
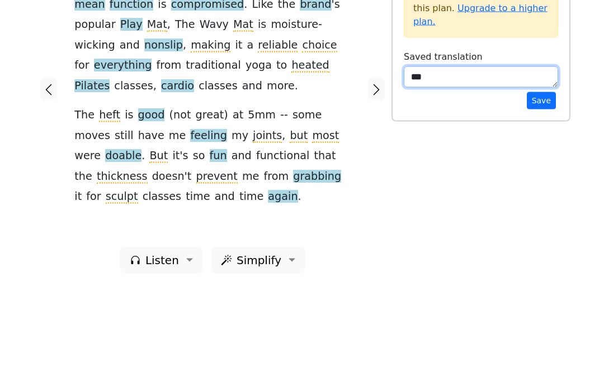
click at [467, 162] on textarea "***" at bounding box center [480, 172] width 154 height 21
type textarea "**********"
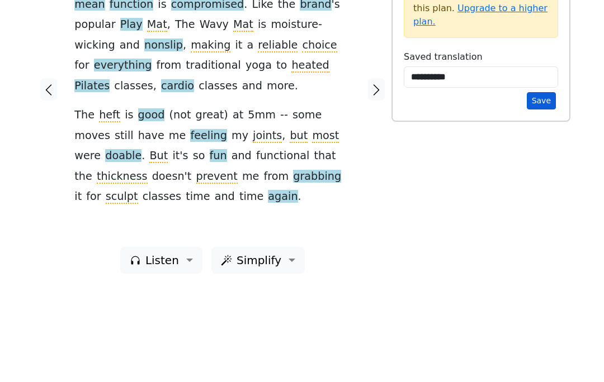
click at [540, 187] on button "Save" at bounding box center [540, 195] width 29 height 17
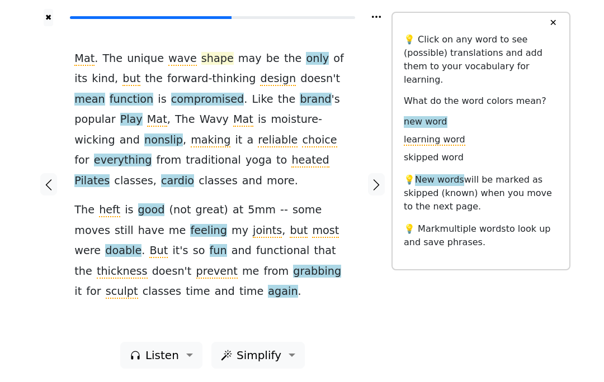
click at [206, 54] on span "shape" at bounding box center [217, 59] width 32 height 14
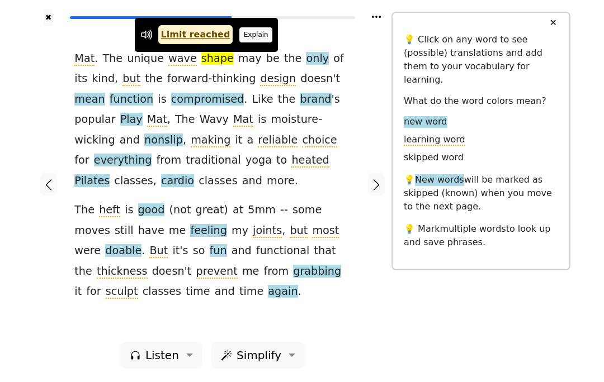
click at [244, 36] on button "Explain" at bounding box center [255, 34] width 33 height 15
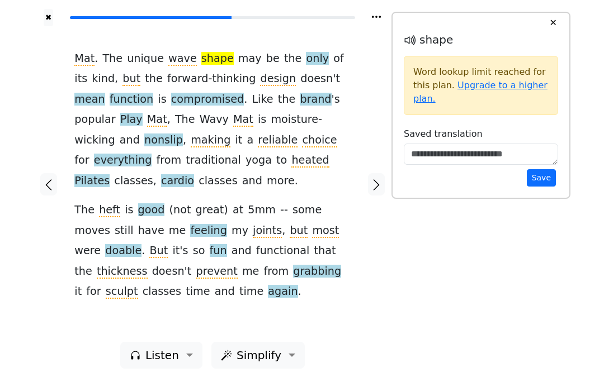
click at [466, 140] on div "shape Word lookup limit reached for this plan. Upgrade to a higher plan. Saved …" at bounding box center [480, 110] width 154 height 154
click at [463, 160] on textarea at bounding box center [480, 154] width 154 height 21
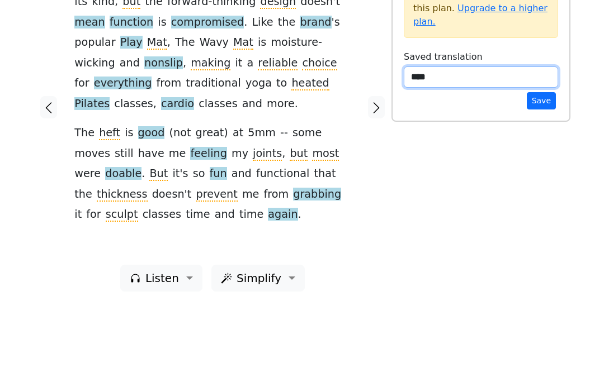
type textarea "*****"
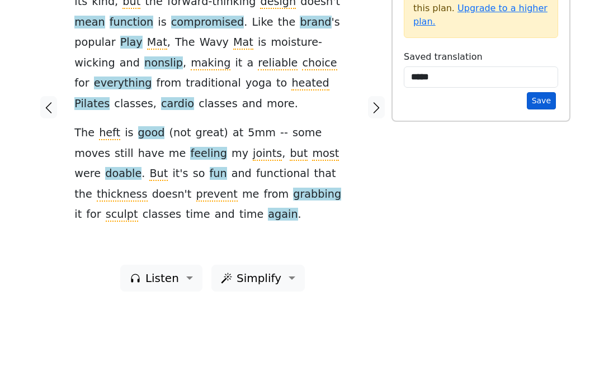
click at [534, 169] on button "Save" at bounding box center [540, 177] width 29 height 17
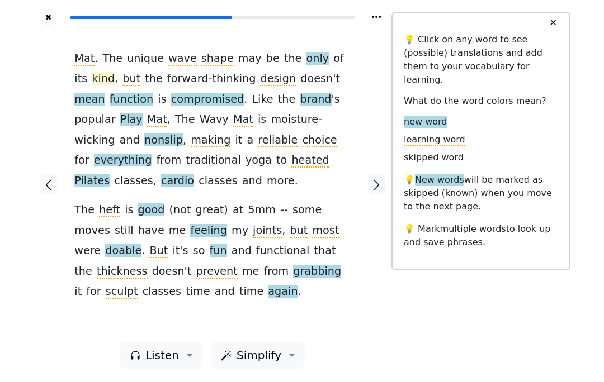
click at [92, 78] on span "kind" at bounding box center [103, 79] width 23 height 14
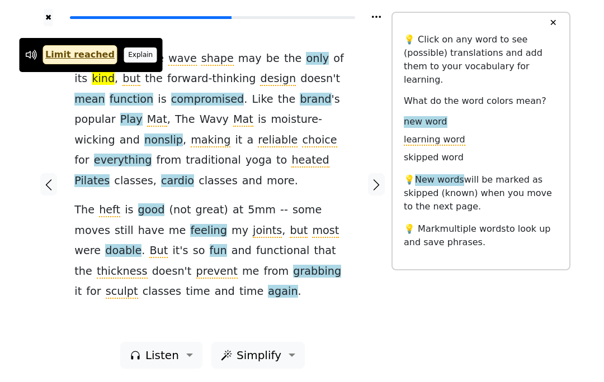
click at [126, 59] on button "Explain" at bounding box center [140, 55] width 33 height 15
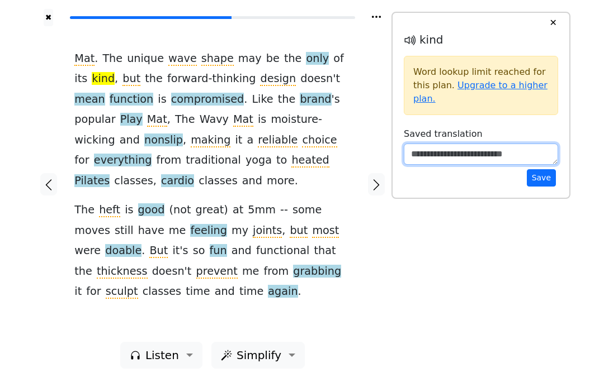
click at [483, 155] on textarea at bounding box center [480, 154] width 154 height 21
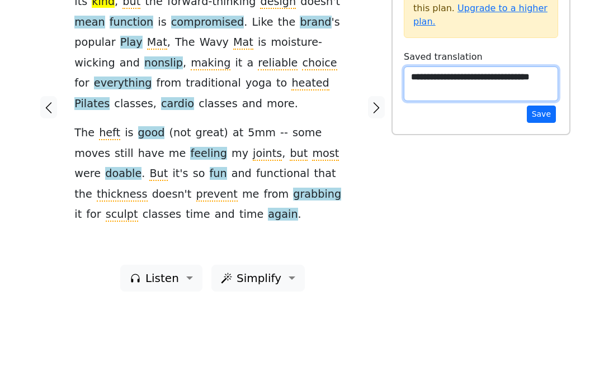
type textarea "**********"
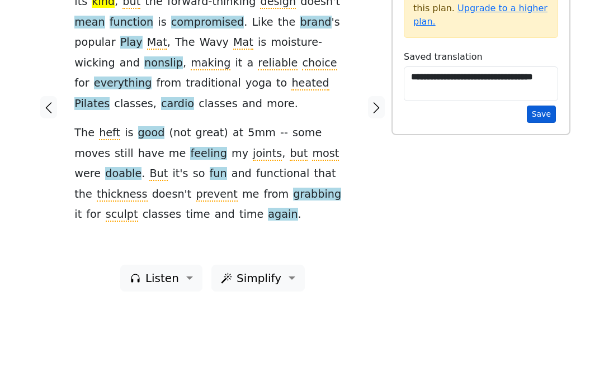
click at [543, 183] on button "Save" at bounding box center [540, 191] width 29 height 17
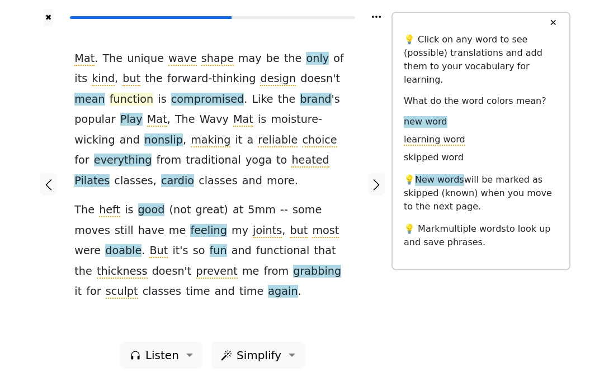
click at [110, 94] on span "function" at bounding box center [132, 100] width 44 height 14
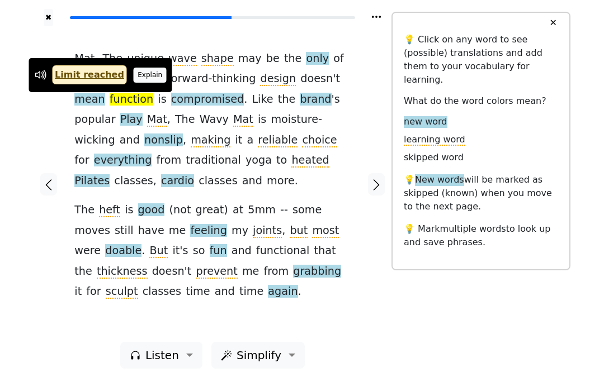
click at [134, 82] on button "Explain" at bounding box center [150, 75] width 33 height 15
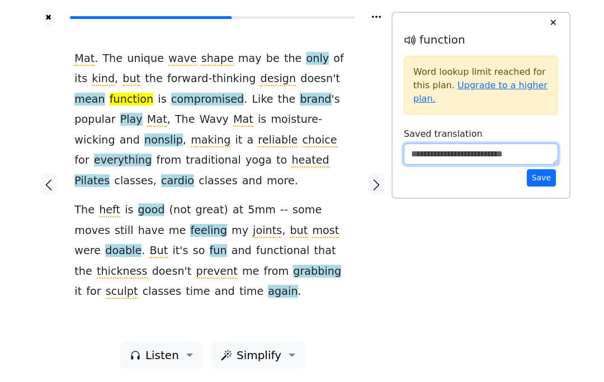
click at [429, 158] on textarea at bounding box center [480, 154] width 154 height 21
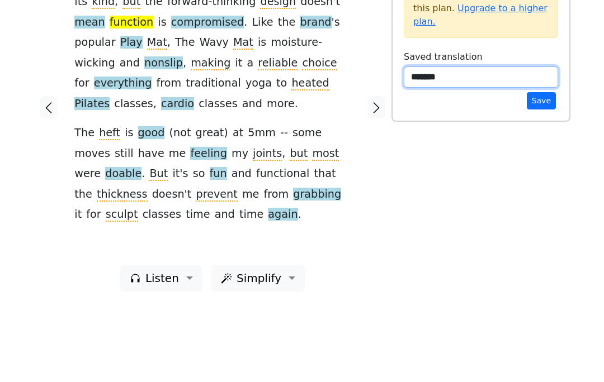
type textarea "*******"
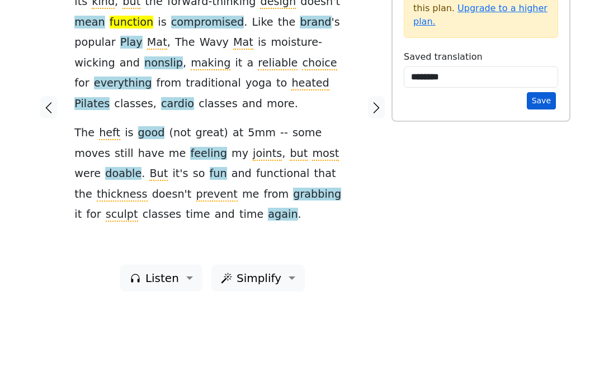
click at [534, 169] on button "Save" at bounding box center [540, 177] width 29 height 17
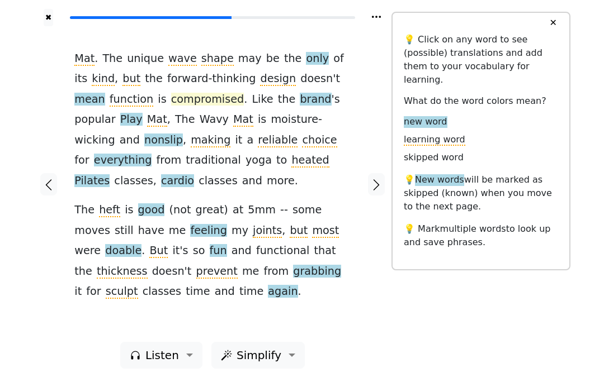
click at [175, 93] on span "compromised" at bounding box center [207, 100] width 73 height 14
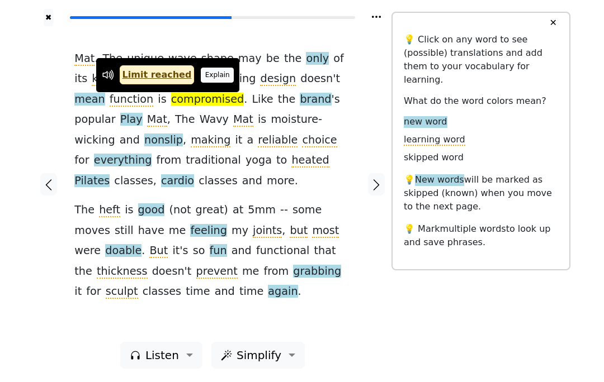
click at [207, 73] on button "Explain" at bounding box center [217, 75] width 33 height 15
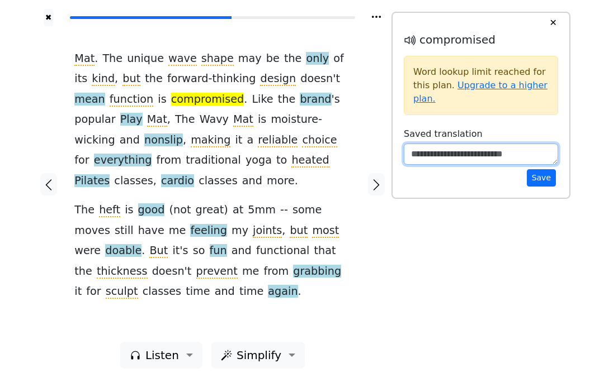
click at [477, 154] on textarea at bounding box center [480, 154] width 154 height 21
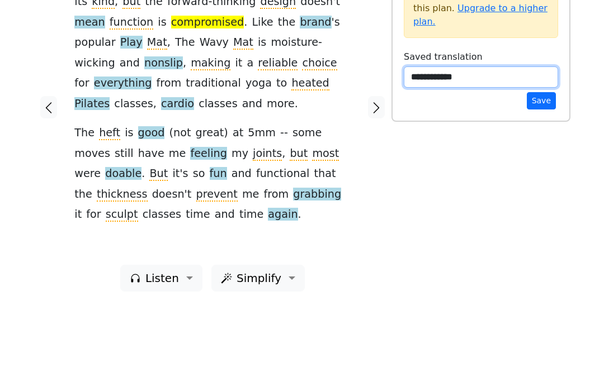
type textarea "**********"
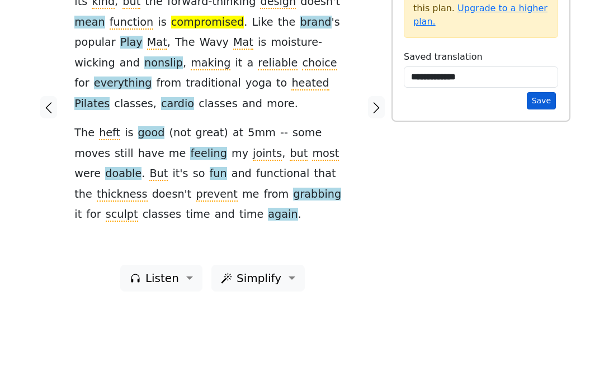
click at [544, 169] on button "Save" at bounding box center [540, 177] width 29 height 17
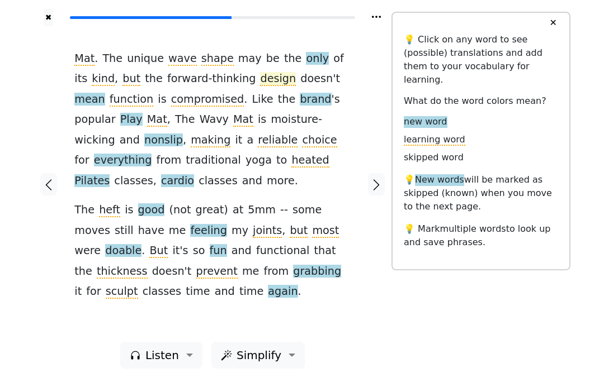
click at [260, 80] on span "design" at bounding box center [278, 79] width 36 height 14
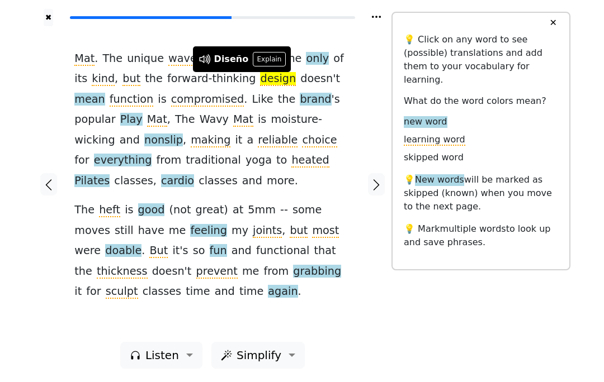
click at [360, 48] on div "Mat . The unique wave shape may be the only of its kind , but the forward-think…" at bounding box center [212, 184] width 298 height 316
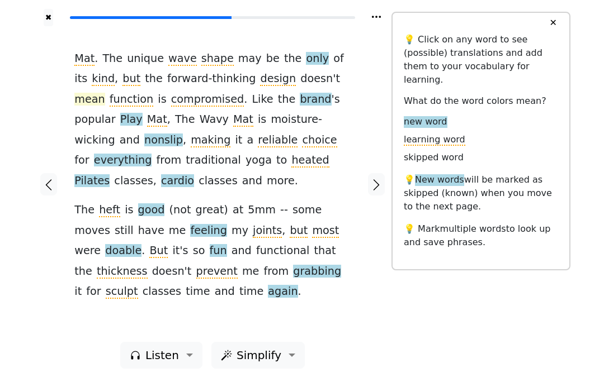
click at [105, 93] on span "mean" at bounding box center [89, 100] width 30 height 14
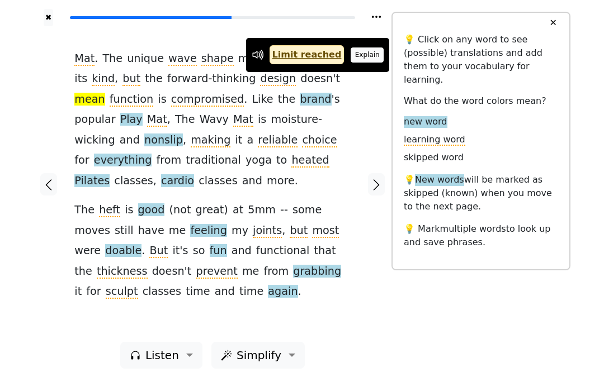
click at [357, 57] on button "Explain" at bounding box center [366, 55] width 33 height 15
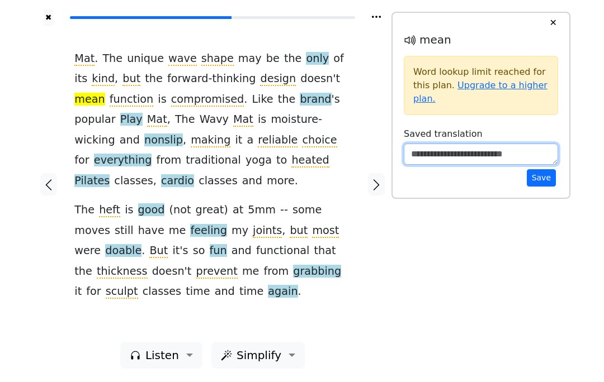
click at [443, 147] on textarea at bounding box center [480, 154] width 154 height 21
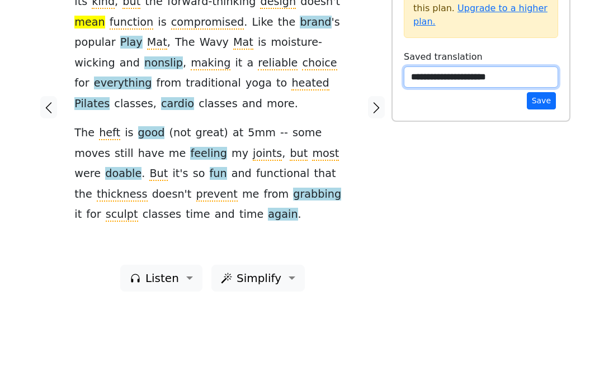
type textarea "**********"
click at [552, 144] on textarea "**********" at bounding box center [480, 154] width 154 height 21
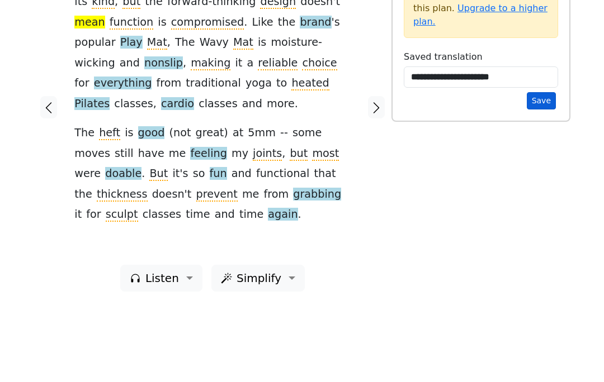
click at [539, 169] on button "Save" at bounding box center [540, 177] width 29 height 17
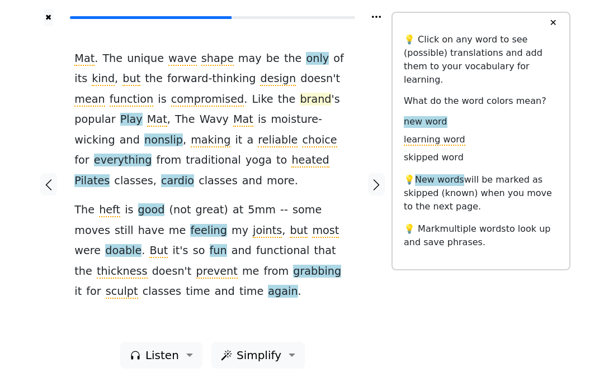
click at [300, 97] on span "brand" at bounding box center [315, 100] width 31 height 14
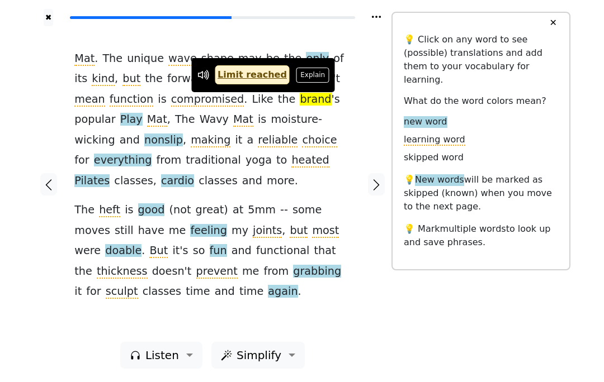
click at [360, 103] on div "Mat . The unique wave shape may be the only of its kind , but the forward-think…" at bounding box center [212, 184] width 298 height 316
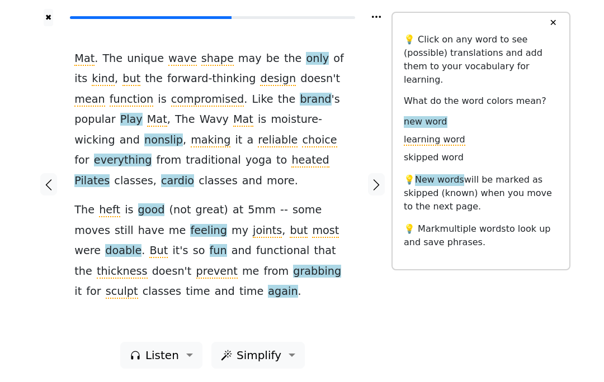
click at [243, 114] on span "moisture-wicking" at bounding box center [198, 130] width 248 height 34
click at [183, 134] on span "nonslip" at bounding box center [163, 141] width 39 height 14
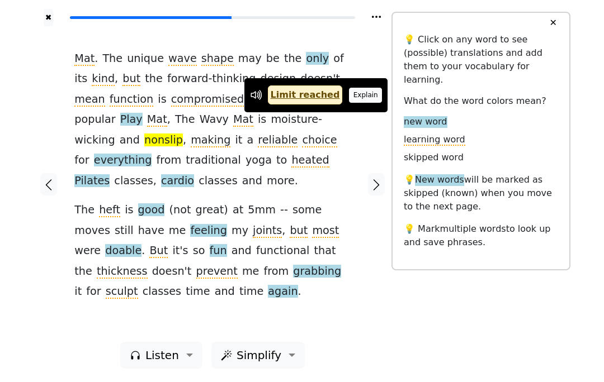
click at [363, 102] on button "Explain" at bounding box center [365, 95] width 33 height 15
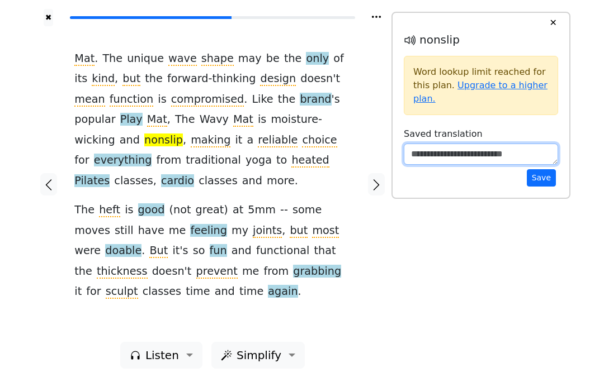
click at [442, 151] on textarea at bounding box center [480, 154] width 154 height 21
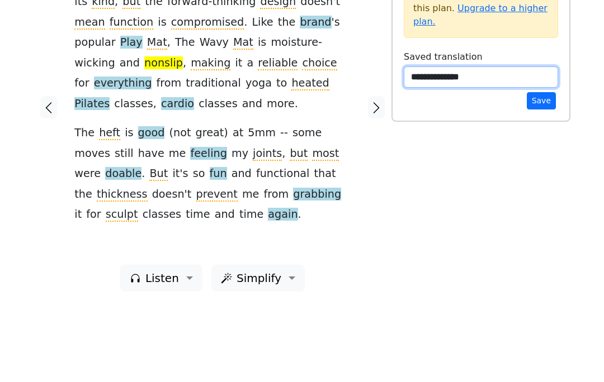
type textarea "**********"
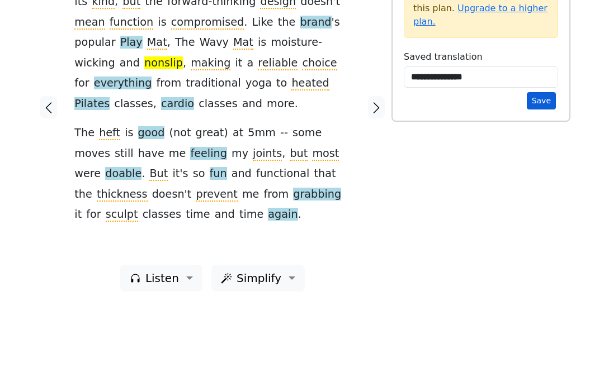
click at [539, 169] on button "Save" at bounding box center [540, 177] width 29 height 17
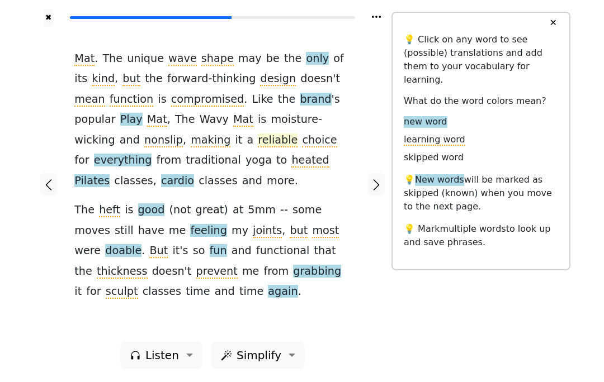
click at [258, 140] on span "reliable" at bounding box center [278, 141] width 40 height 14
click at [234, 315] on div "Mat . The unique wave shape may be the only of its kind , but the forward-think…" at bounding box center [212, 184] width 298 height 316
click at [291, 160] on span "heated" at bounding box center [309, 161] width 37 height 14
click at [226, 306] on div "Mat . The unique wave shape may be the only of its kind , but the forward-think…" at bounding box center [212, 184] width 298 height 316
click at [375, 313] on div at bounding box center [377, 184] width 30 height 316
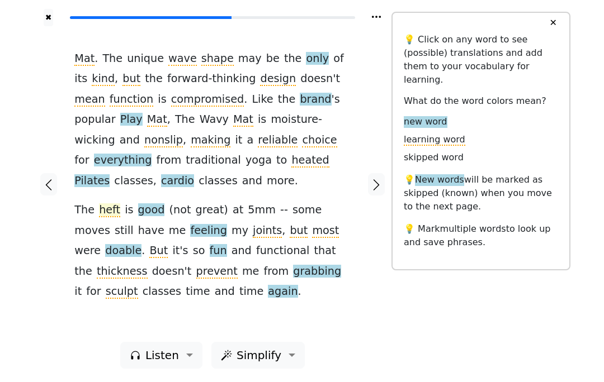
click at [99, 203] on span "heft" at bounding box center [109, 210] width 21 height 14
click at [253, 224] on span "joints" at bounding box center [267, 231] width 29 height 14
click at [229, 324] on div "Mat . The unique wave shape may be the only of its kind , but the forward-think…" at bounding box center [212, 184] width 298 height 316
click at [346, 372] on div "✖ Mat . The unique wave shape may be the only of its kind , but the forward-thi…" at bounding box center [213, 191] width 358 height 382
click at [138, 285] on span "sculpt" at bounding box center [122, 292] width 32 height 14
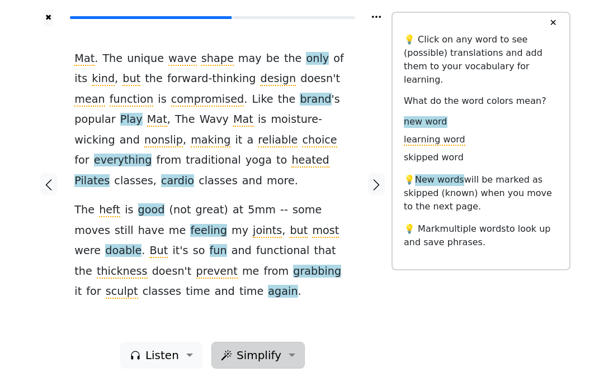
click at [202, 368] on button "Simplify" at bounding box center [161, 355] width 82 height 27
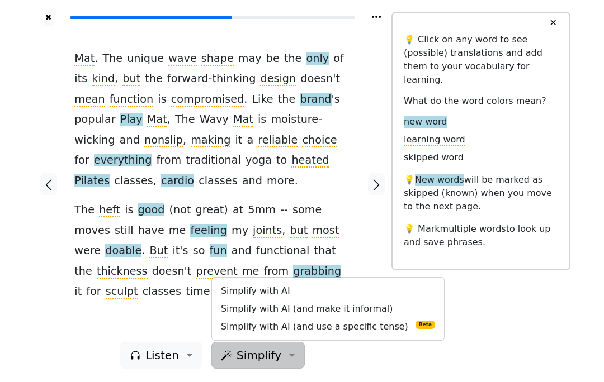
click at [186, 324] on div "Mat . The unique wave shape may be the only of its kind , but the forward-think…" at bounding box center [212, 184] width 298 height 316
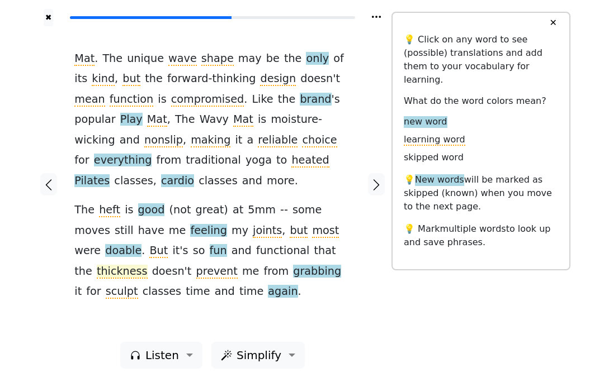
click at [148, 265] on span "thickness" at bounding box center [122, 272] width 51 height 14
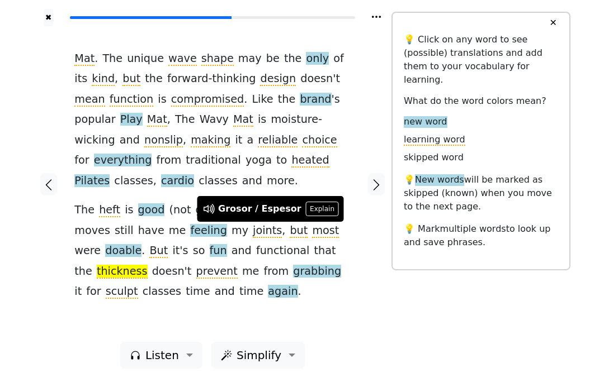
click at [225, 310] on div "Mat . The unique wave shape may be the only of its kind , but the forward-think…" at bounding box center [212, 184] width 298 height 316
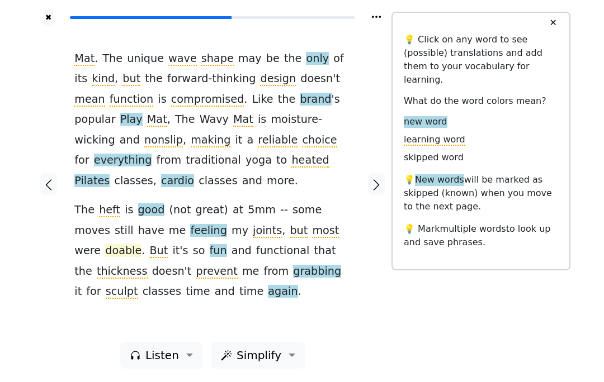
click at [141, 244] on span "doable" at bounding box center [123, 251] width 36 height 14
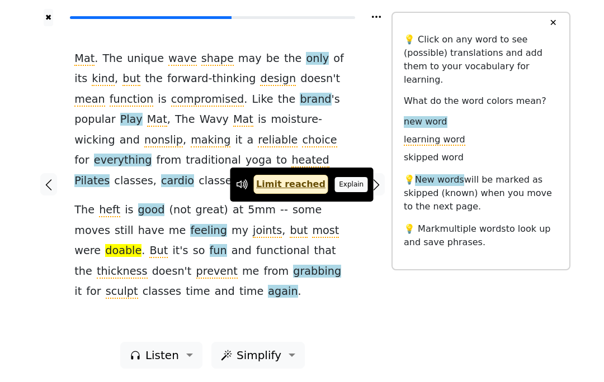
click at [339, 183] on button "Explain" at bounding box center [351, 184] width 33 height 15
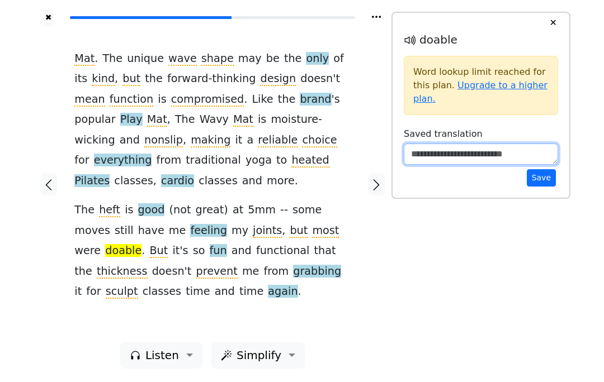
click at [475, 154] on textarea at bounding box center [480, 154] width 154 height 21
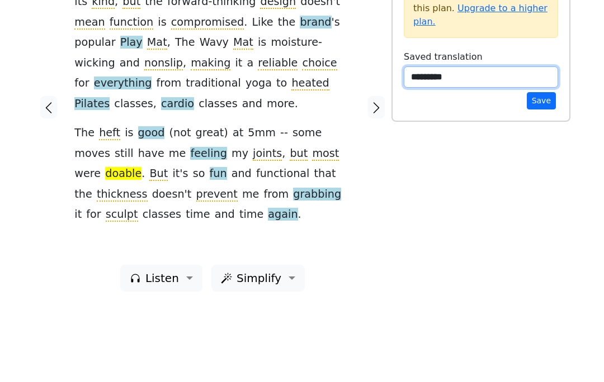
type textarea "*********"
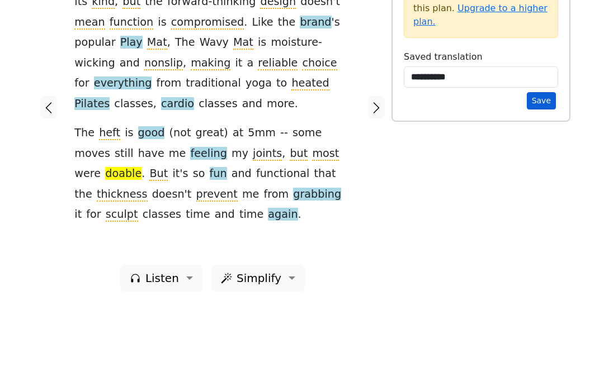
click at [554, 169] on button "Save" at bounding box center [540, 177] width 29 height 17
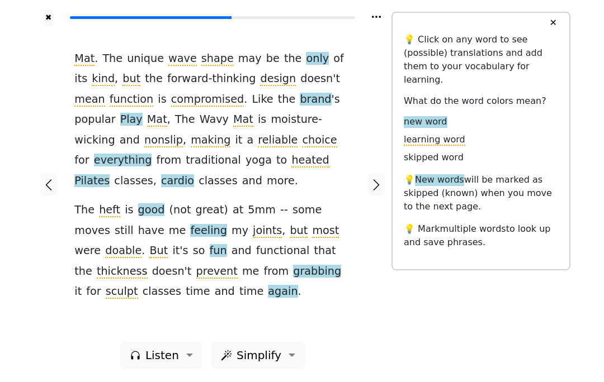
click at [324, 4] on div "✖" at bounding box center [213, 13] width 358 height 26
click at [183, 134] on span "nonslip" at bounding box center [163, 141] width 39 height 14
click at [141, 244] on span "doable" at bounding box center [123, 251] width 36 height 14
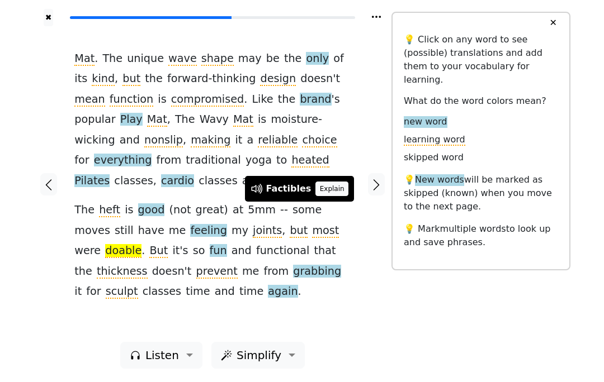
click at [326, 194] on button "Explain" at bounding box center [331, 189] width 33 height 15
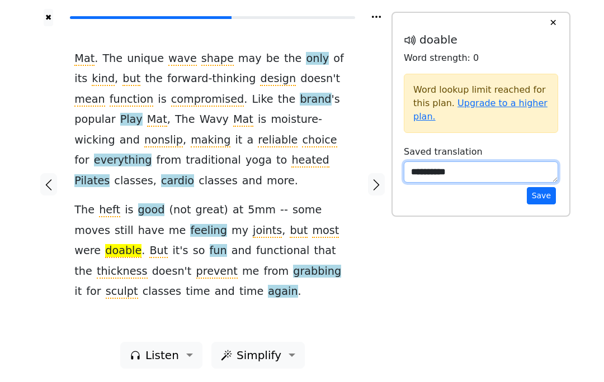
click at [483, 172] on textarea "*********" at bounding box center [480, 172] width 154 height 21
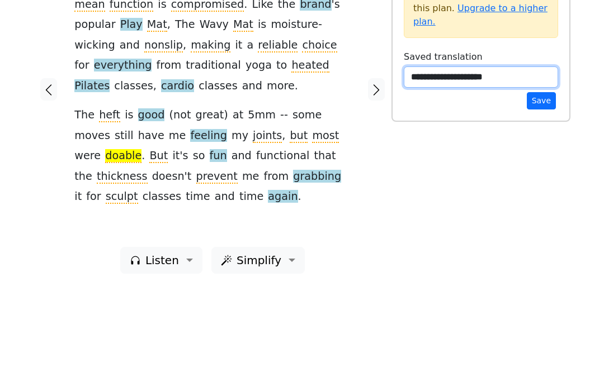
type textarea "**********"
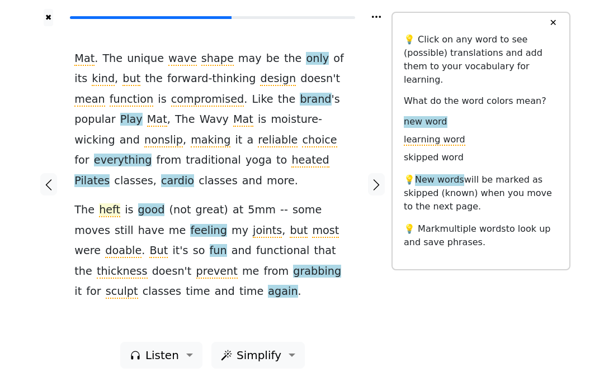
click at [111, 203] on span "heft" at bounding box center [109, 210] width 21 height 14
click at [186, 273] on div "Mat . The unique wave shape may be the only of its kind , but the forward-think…" at bounding box center [212, 176] width 276 height 254
click at [106, 203] on span "heft" at bounding box center [109, 210] width 21 height 14
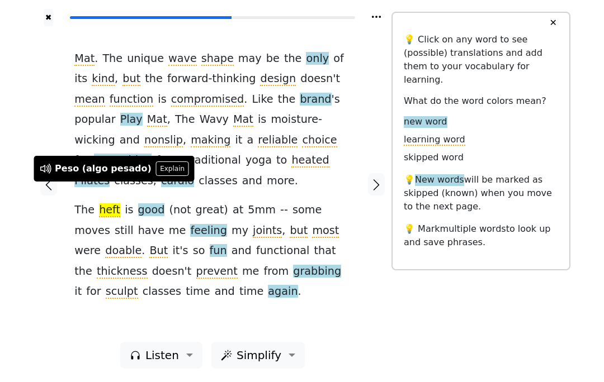
click at [154, 316] on div "Mat . The unique wave shape may be the only of its kind , but the forward-think…" at bounding box center [212, 184] width 298 height 316
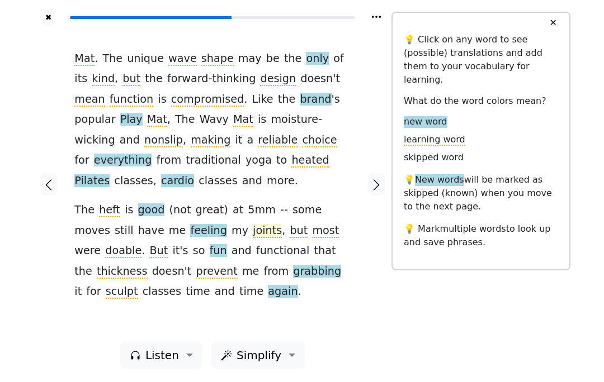
click at [253, 224] on span "joints" at bounding box center [267, 231] width 29 height 14
click at [225, 284] on div "Mat . The unique wave shape may be the only of its kind , but the forward-think…" at bounding box center [212, 184] width 298 height 316
click at [141, 244] on span "doable" at bounding box center [123, 251] width 36 height 14
click at [181, 285] on span "classes" at bounding box center [162, 292] width 39 height 14
click at [281, 297] on div "Mat . The unique wave shape may be the only of its kind , but the forward-think…" at bounding box center [212, 184] width 298 height 316
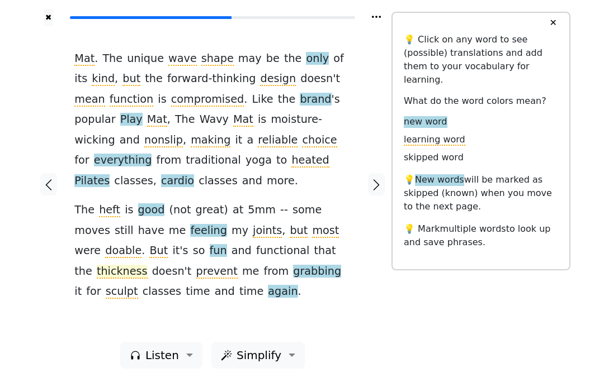
click at [148, 265] on span "thickness" at bounding box center [122, 272] width 51 height 14
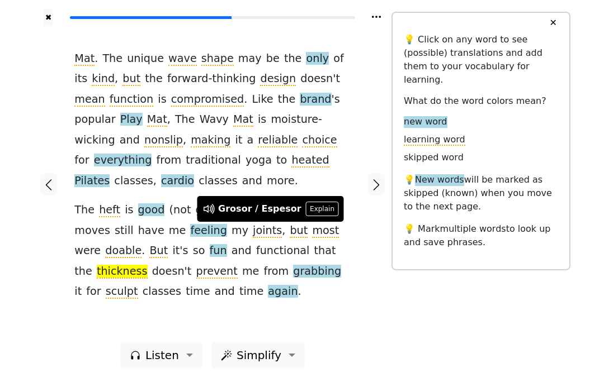
click at [253, 269] on div "Mat . The unique wave shape may be the only of its kind , but the forward-think…" at bounding box center [212, 176] width 276 height 254
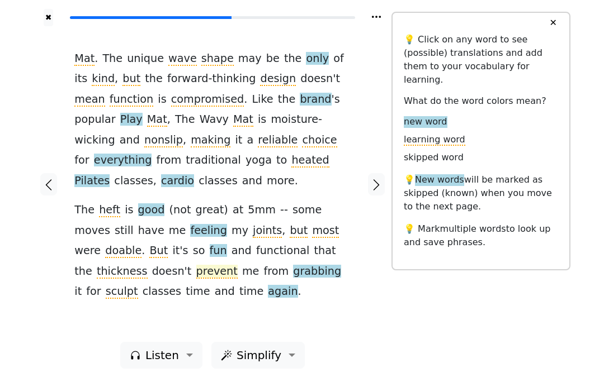
click at [196, 265] on span "prevent" at bounding box center [216, 272] width 41 height 14
click at [198, 301] on div "Mat . The unique wave shape may be the only of its kind , but the forward-think…" at bounding box center [212, 184] width 298 height 316
click at [293, 265] on span "grabbing" at bounding box center [317, 272] width 48 height 14
click at [238, 295] on div "Mat . The unique wave shape may be the only of its kind , but the forward-think…" at bounding box center [212, 184] width 298 height 316
click at [293, 265] on span "grabbing" at bounding box center [317, 272] width 48 height 14
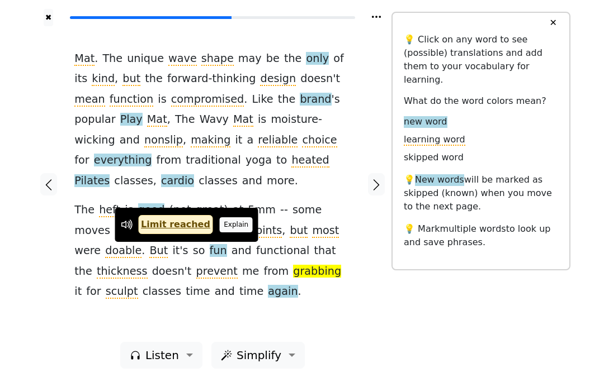
click at [228, 224] on button "Explain" at bounding box center [236, 224] width 33 height 15
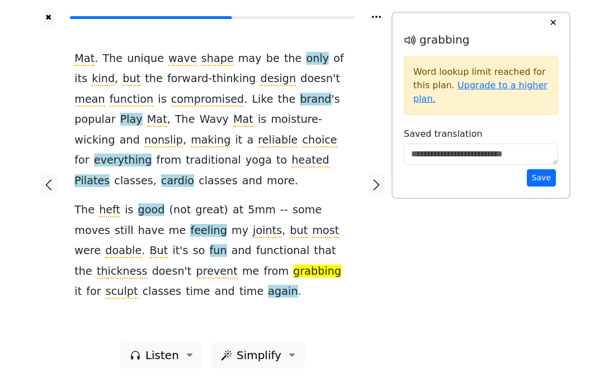
click at [92, 265] on span "the" at bounding box center [83, 272] width 18 height 14
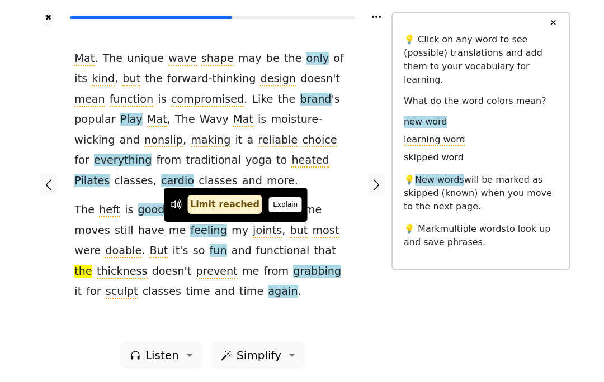
click at [269, 207] on button "Explain" at bounding box center [285, 204] width 33 height 15
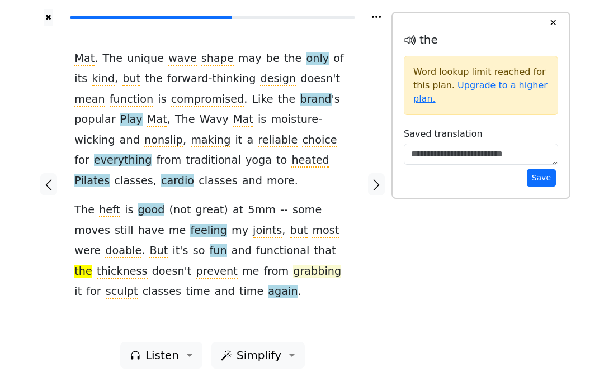
click at [293, 265] on span "grabbing" at bounding box center [317, 272] width 48 height 14
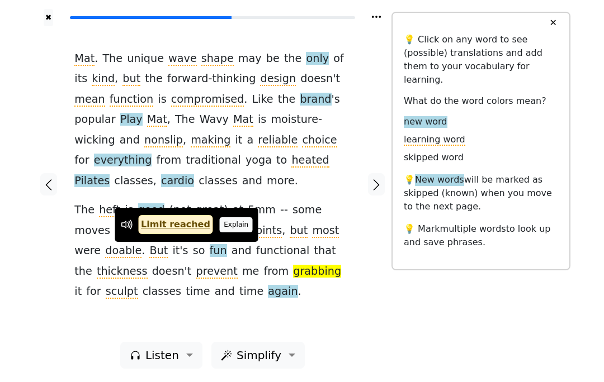
click at [233, 222] on button "Explain" at bounding box center [236, 224] width 33 height 15
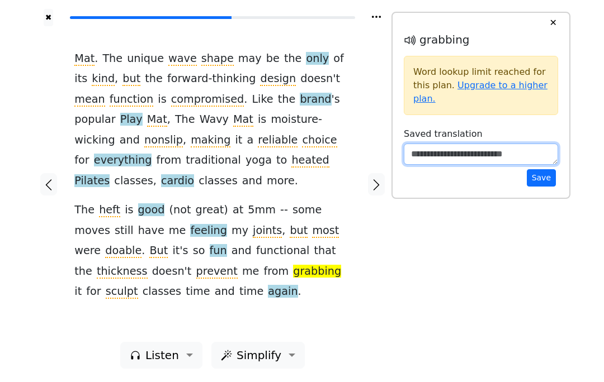
click at [451, 151] on textarea at bounding box center [480, 154] width 154 height 21
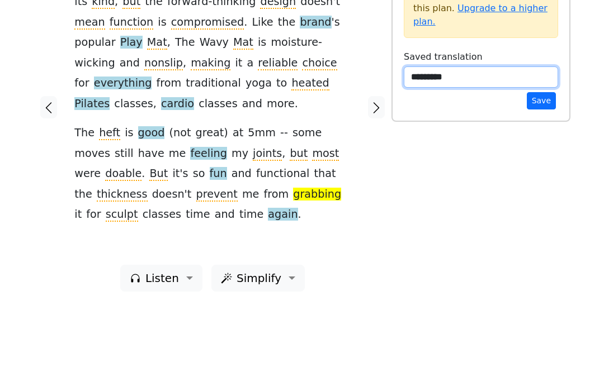
type textarea "**********"
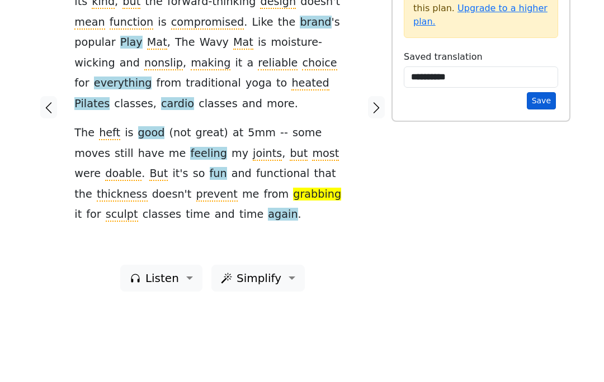
click at [540, 169] on button "Save" at bounding box center [540, 177] width 29 height 17
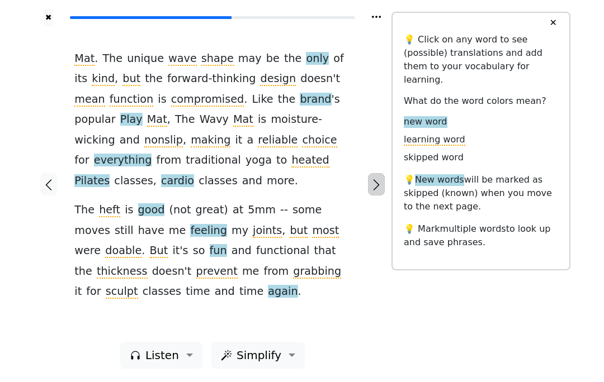
click at [376, 182] on icon "button" at bounding box center [375, 184] width 13 height 13
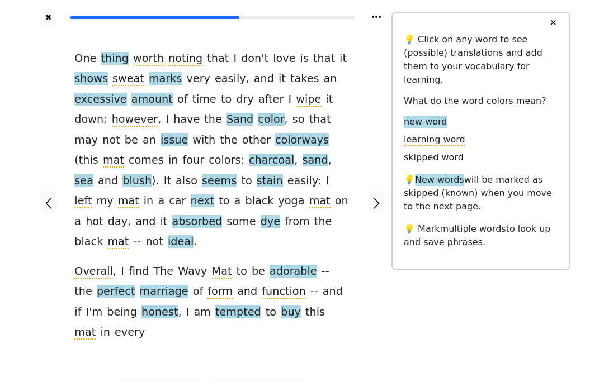
click at [527, 303] on div "✖ One thing worth noting that I don ' t love is that it shows sweat marks very …" at bounding box center [302, 209] width 536 height 419
click at [372, 197] on icon "button" at bounding box center [375, 203] width 13 height 13
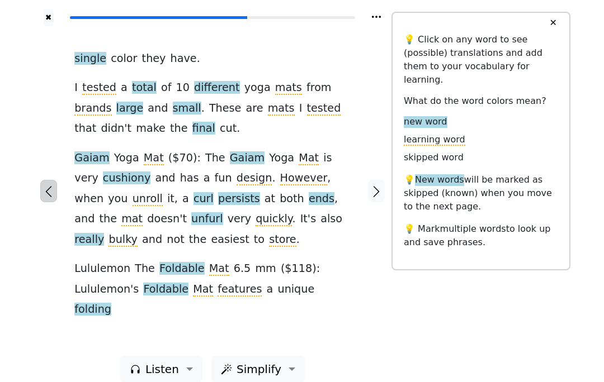
click at [56, 184] on button "button" at bounding box center [48, 191] width 17 height 22
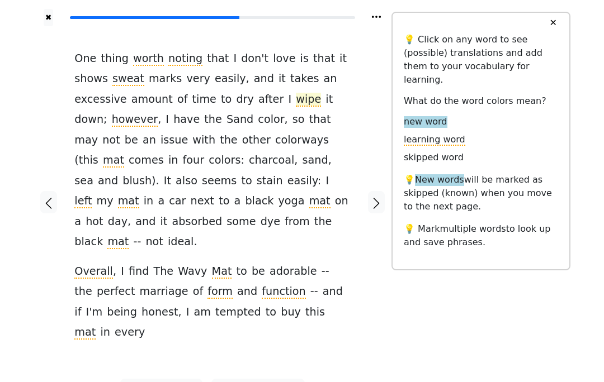
click at [296, 98] on span "wipe" at bounding box center [308, 100] width 25 height 14
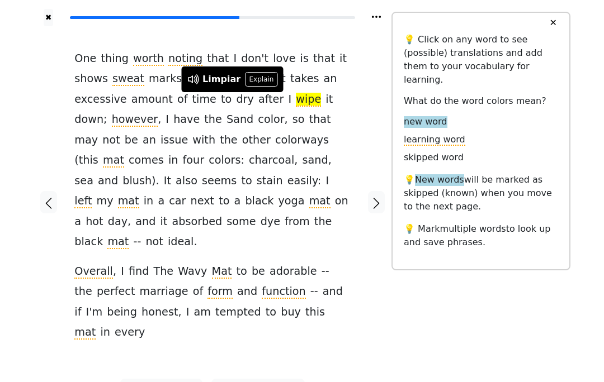
click at [353, 57] on div "One thing worth noting that I don ' t love is that it shows sweat marks very ea…" at bounding box center [212, 202] width 298 height 353
